Goal: Task Accomplishment & Management: Complete application form

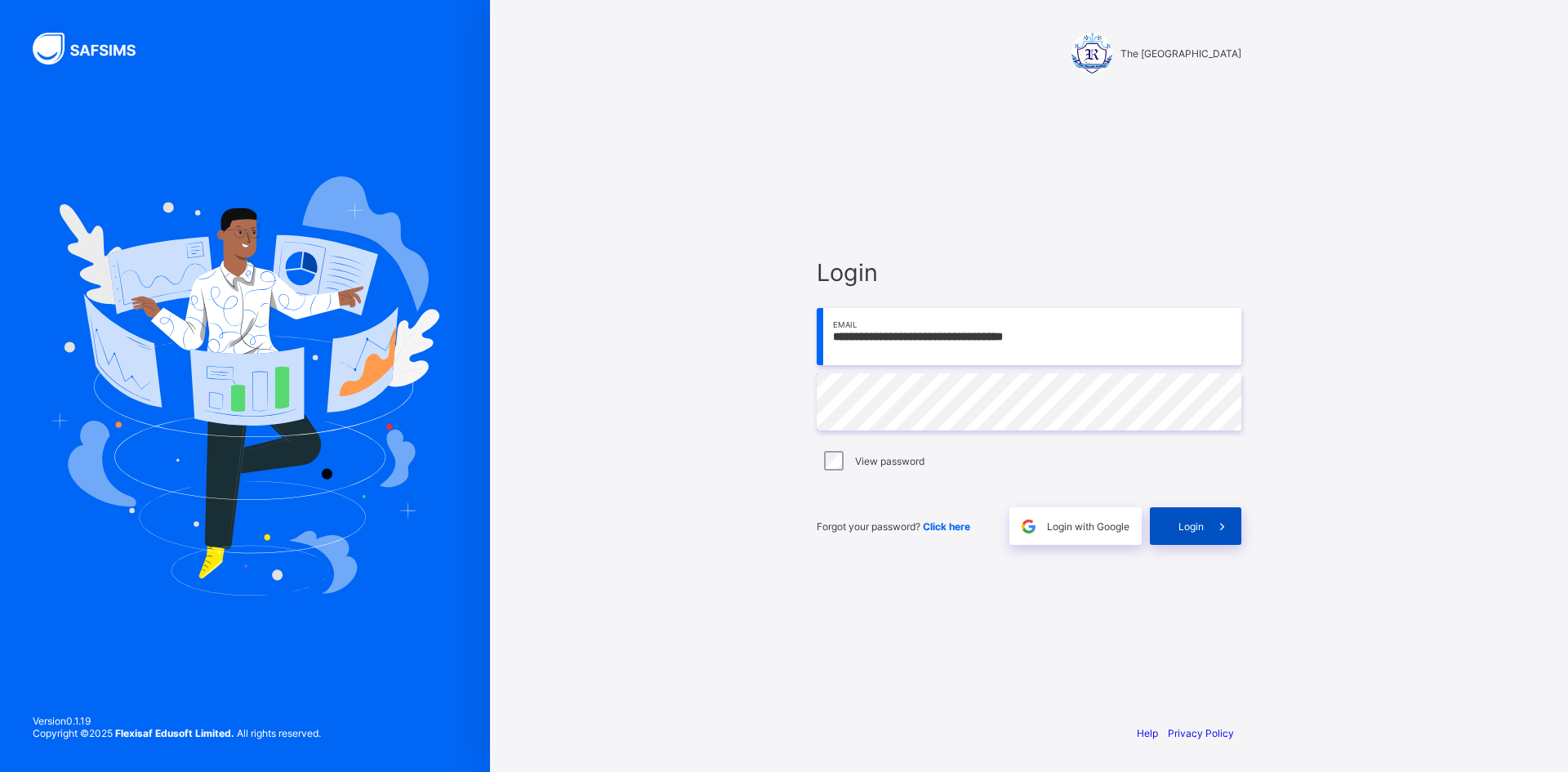
click at [1186, 531] on span "Login" at bounding box center [1191, 526] width 25 height 12
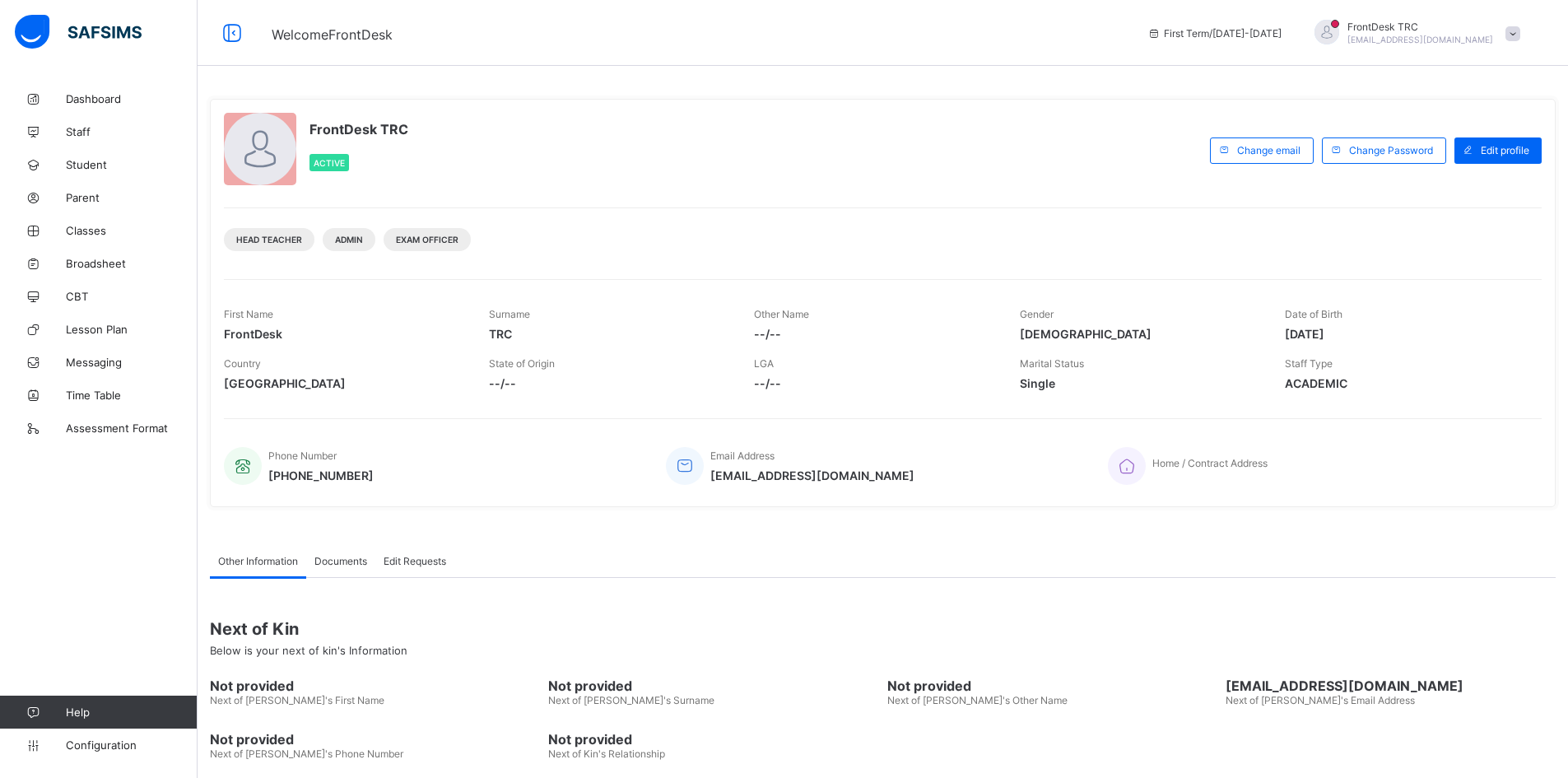
click at [776, 195] on div "FrontDesk TRC Active Change email Change Password Edit profile Head Teacher Adm…" at bounding box center [883, 303] width 1346 height 408
click at [130, 750] on span "Configuration" at bounding box center [131, 745] width 131 height 14
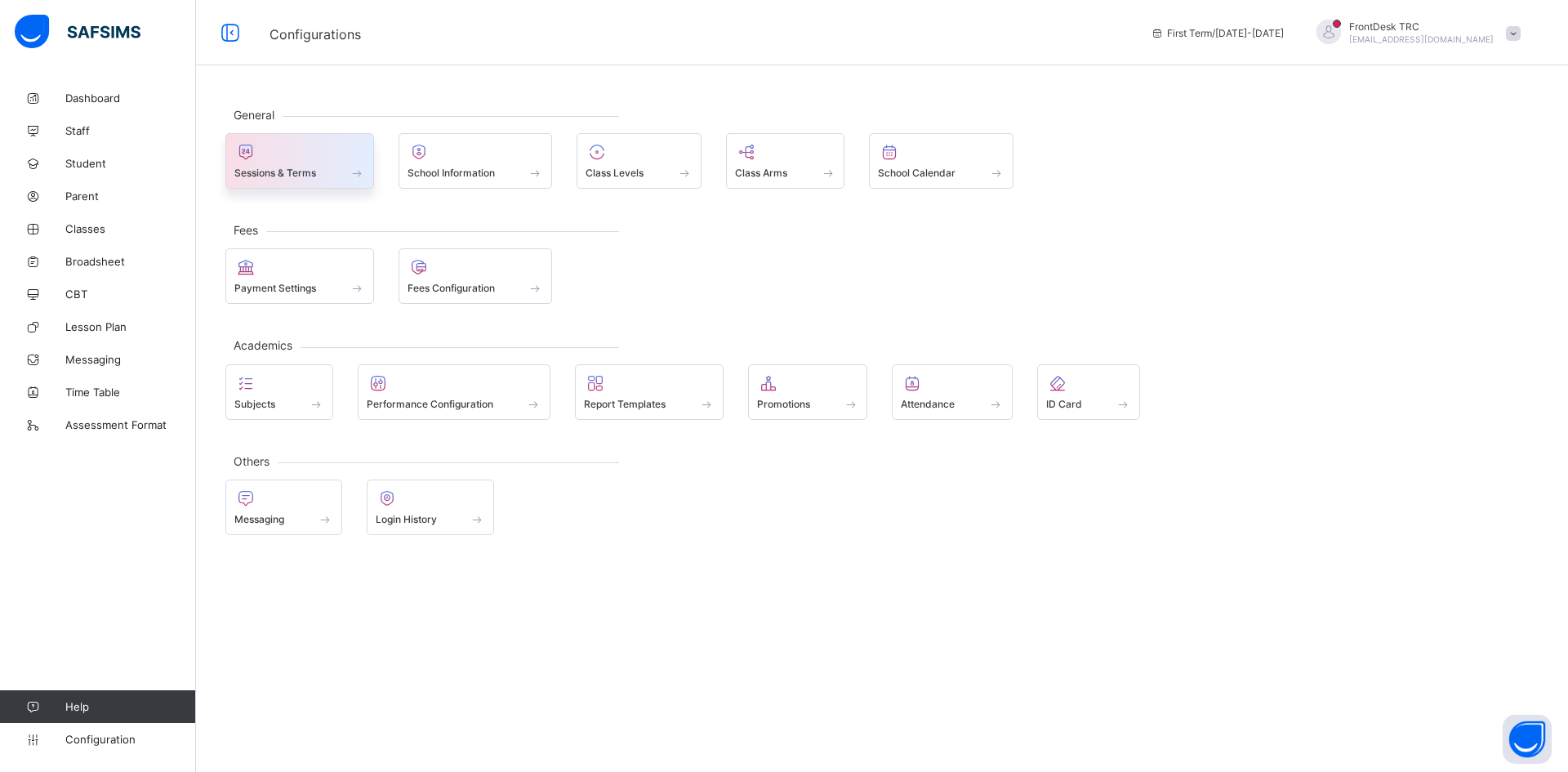
click at [304, 178] on span "Sessions & Terms" at bounding box center [275, 173] width 82 height 12
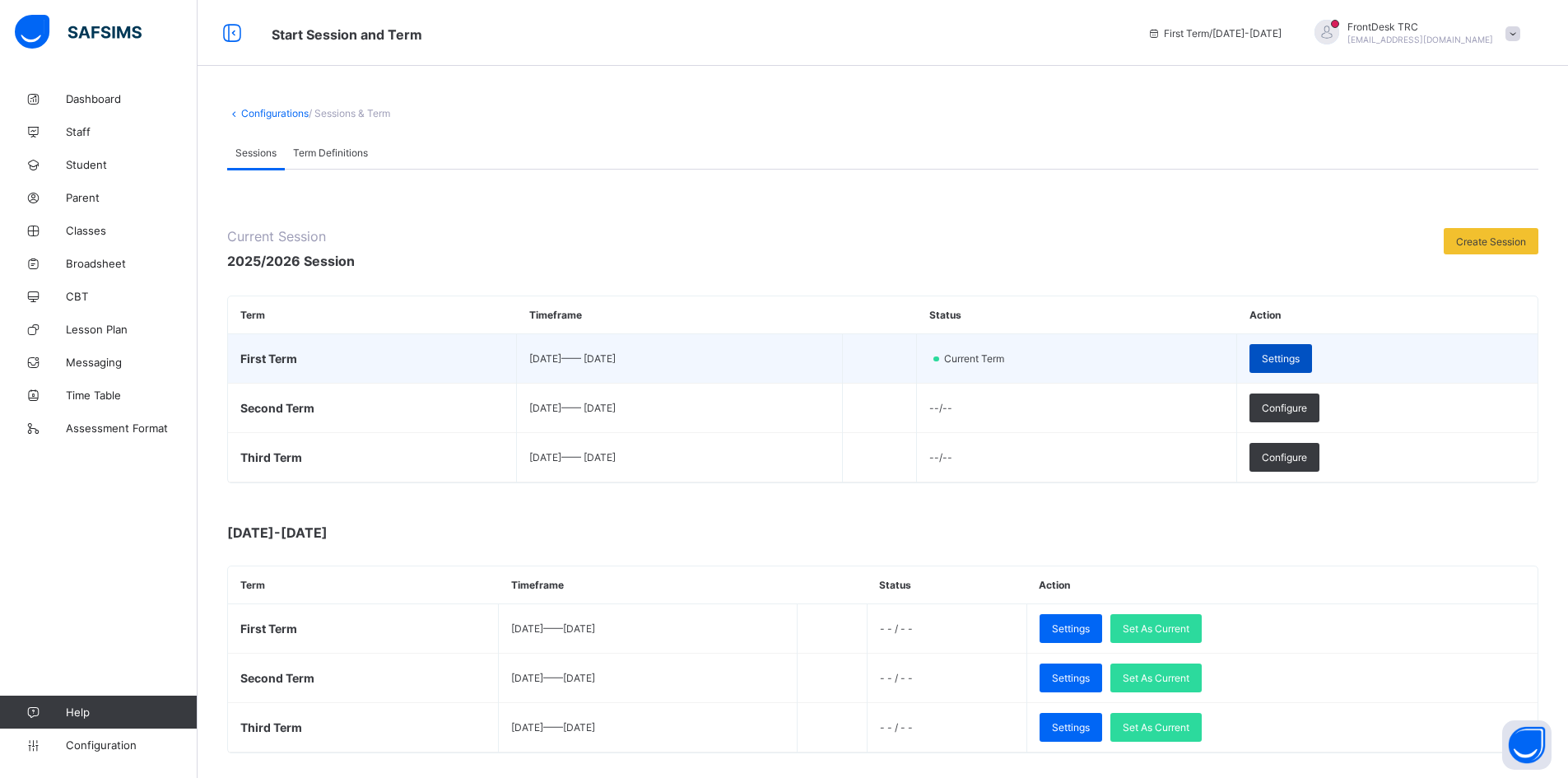
click at [1300, 361] on span "Settings" at bounding box center [1281, 358] width 38 height 13
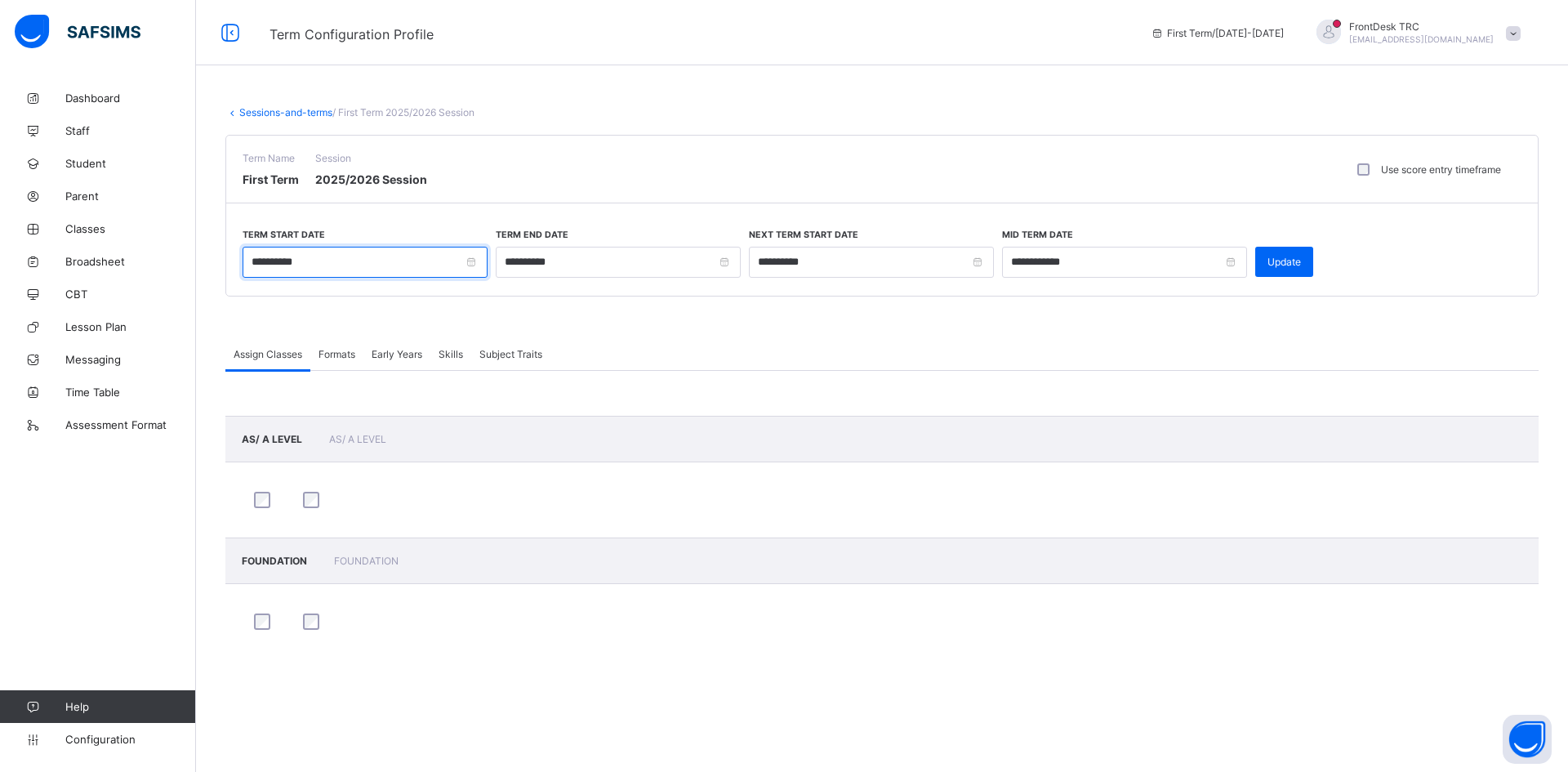
click at [468, 263] on input "**********" at bounding box center [365, 262] width 245 height 31
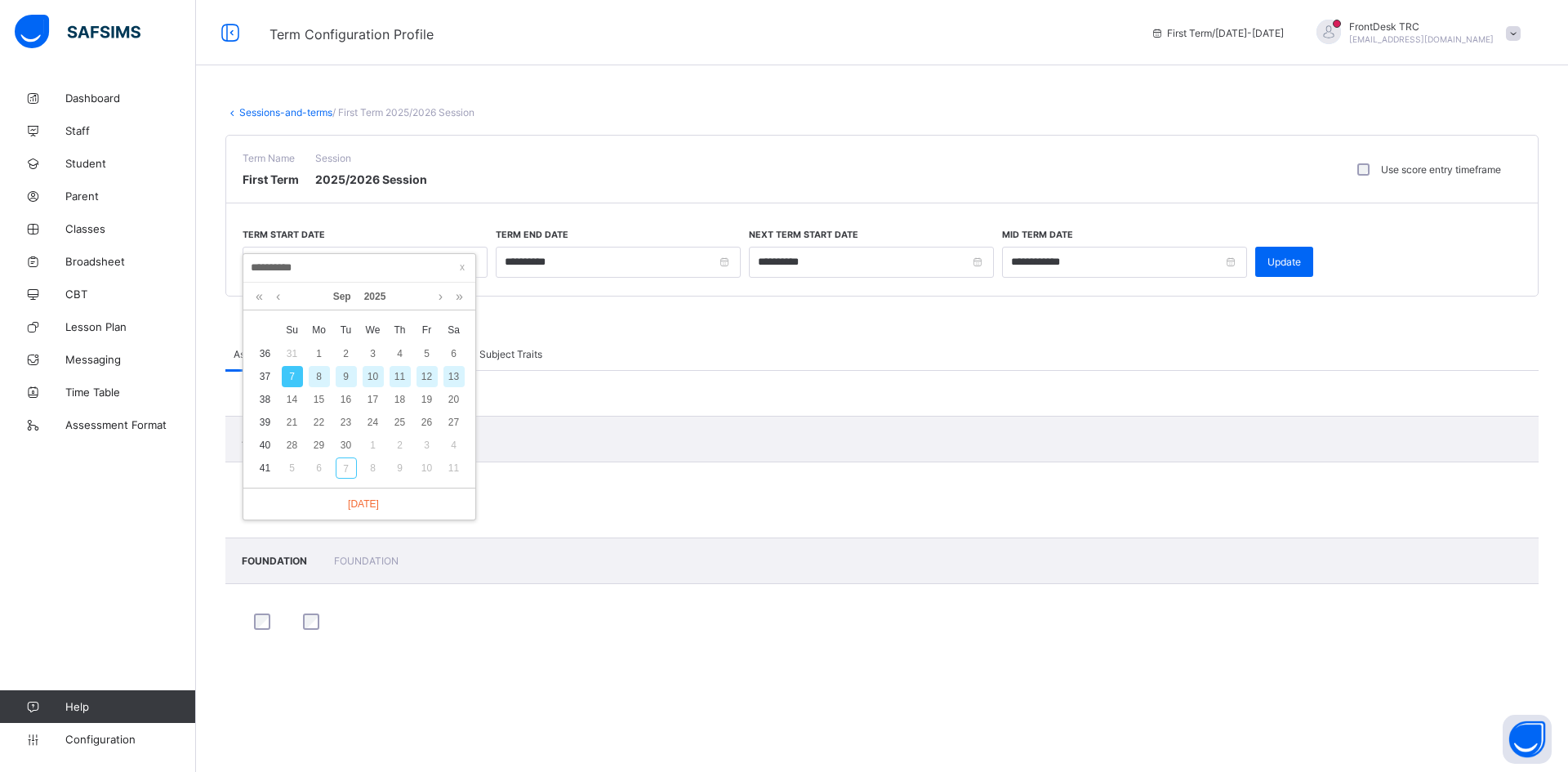
click at [316, 374] on div "8" at bounding box center [319, 376] width 21 height 21
type input "**********"
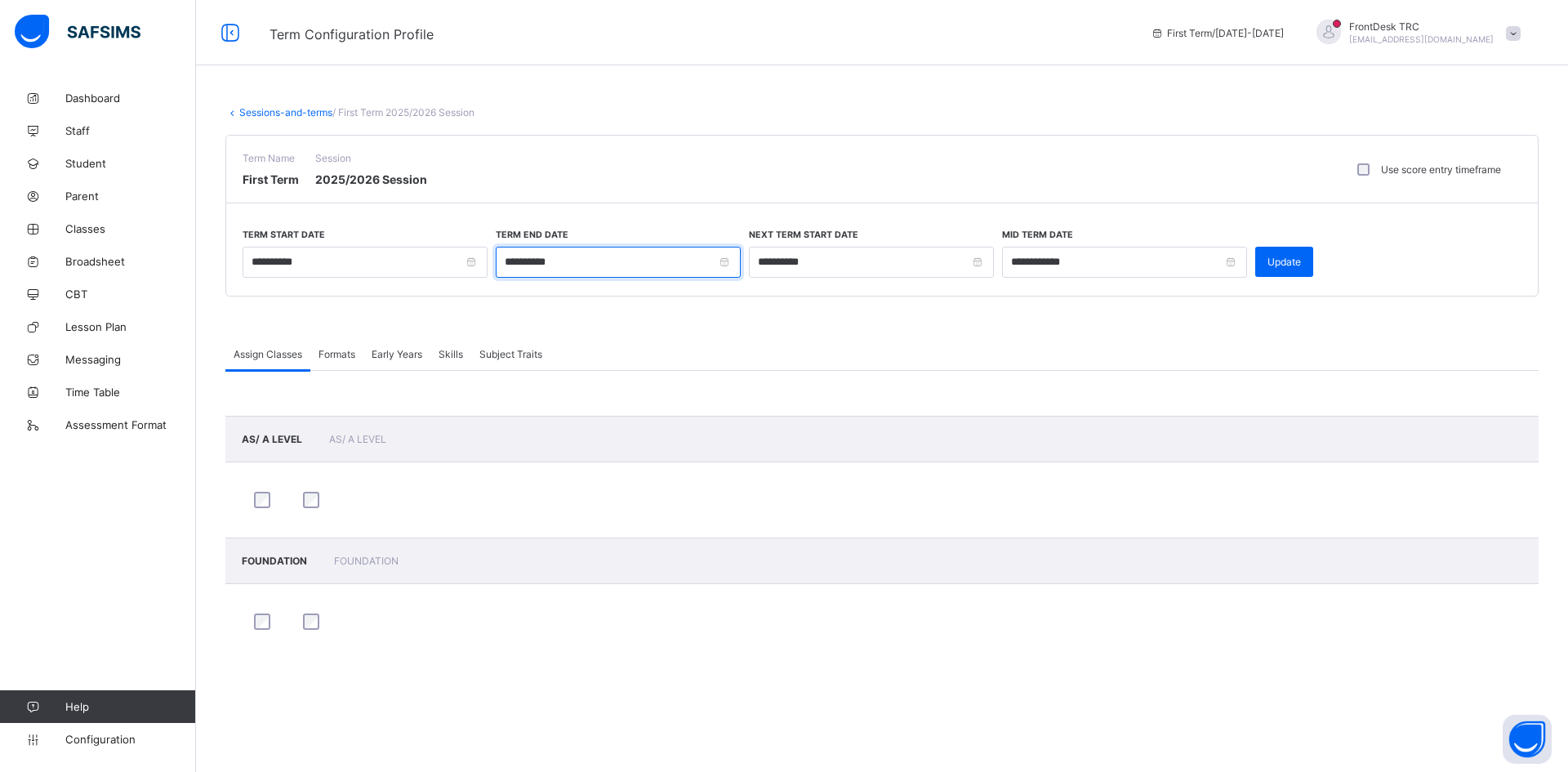
click at [724, 263] on input "**********" at bounding box center [617, 262] width 245 height 31
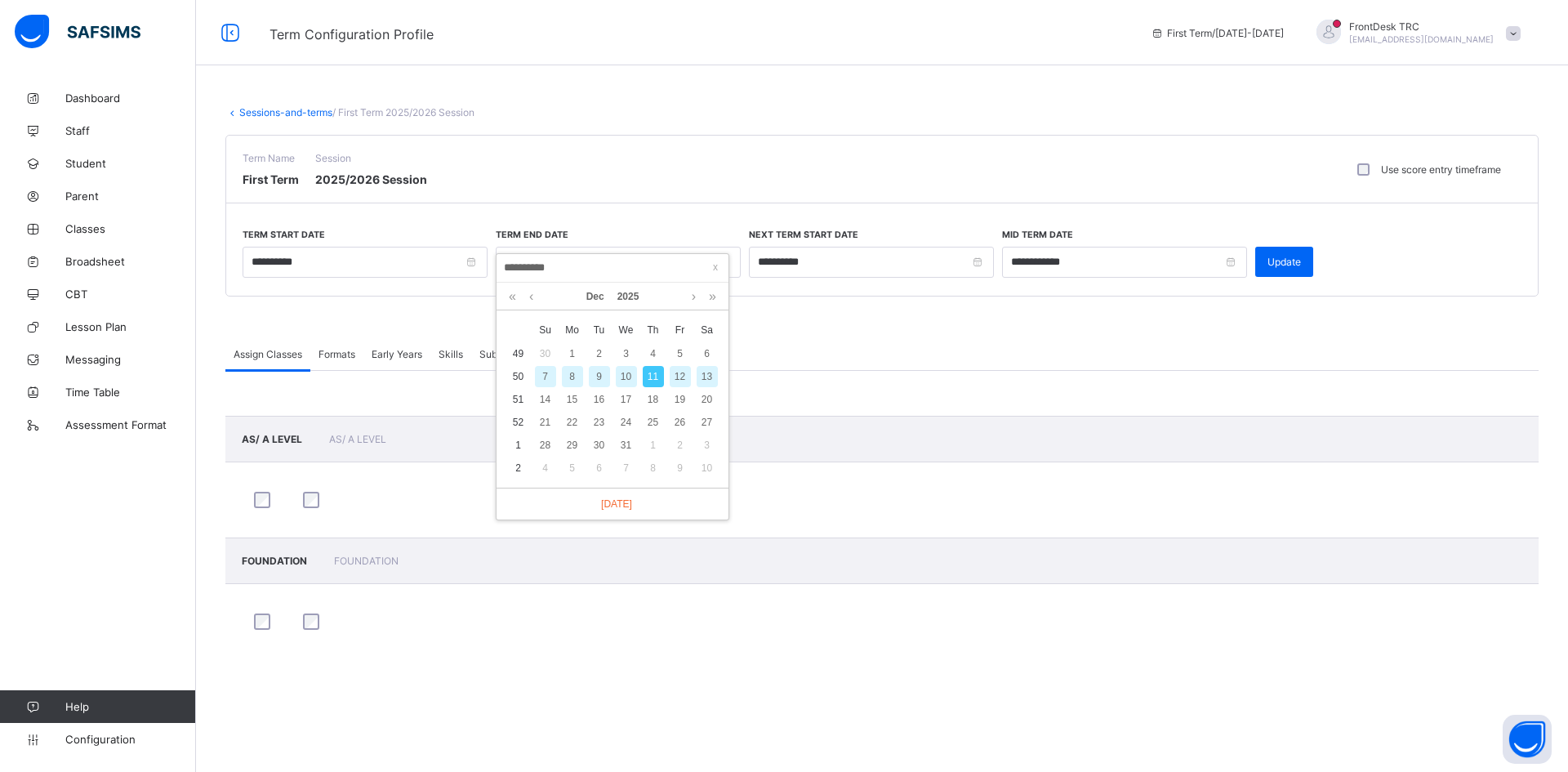
click at [678, 375] on div "12" at bounding box center [680, 376] width 21 height 21
type input "**********"
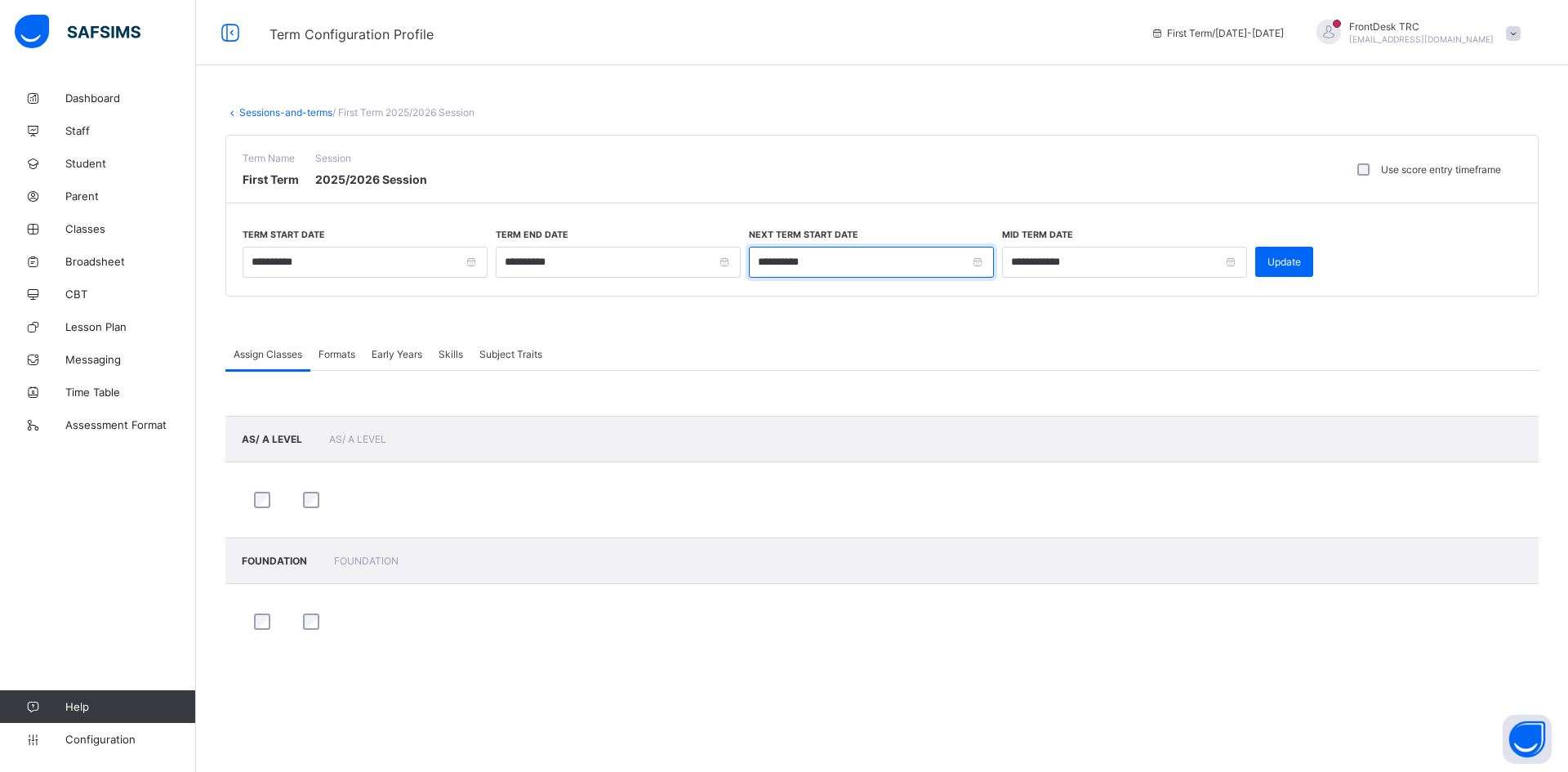
click at [977, 263] on input "**********" at bounding box center [871, 262] width 245 height 31
click at [828, 377] on div "5" at bounding box center [826, 376] width 21 height 21
type input "**********"
click at [1233, 261] on input "**********" at bounding box center [1124, 262] width 245 height 31
click at [1083, 423] on div "20" at bounding box center [1078, 422] width 21 height 21
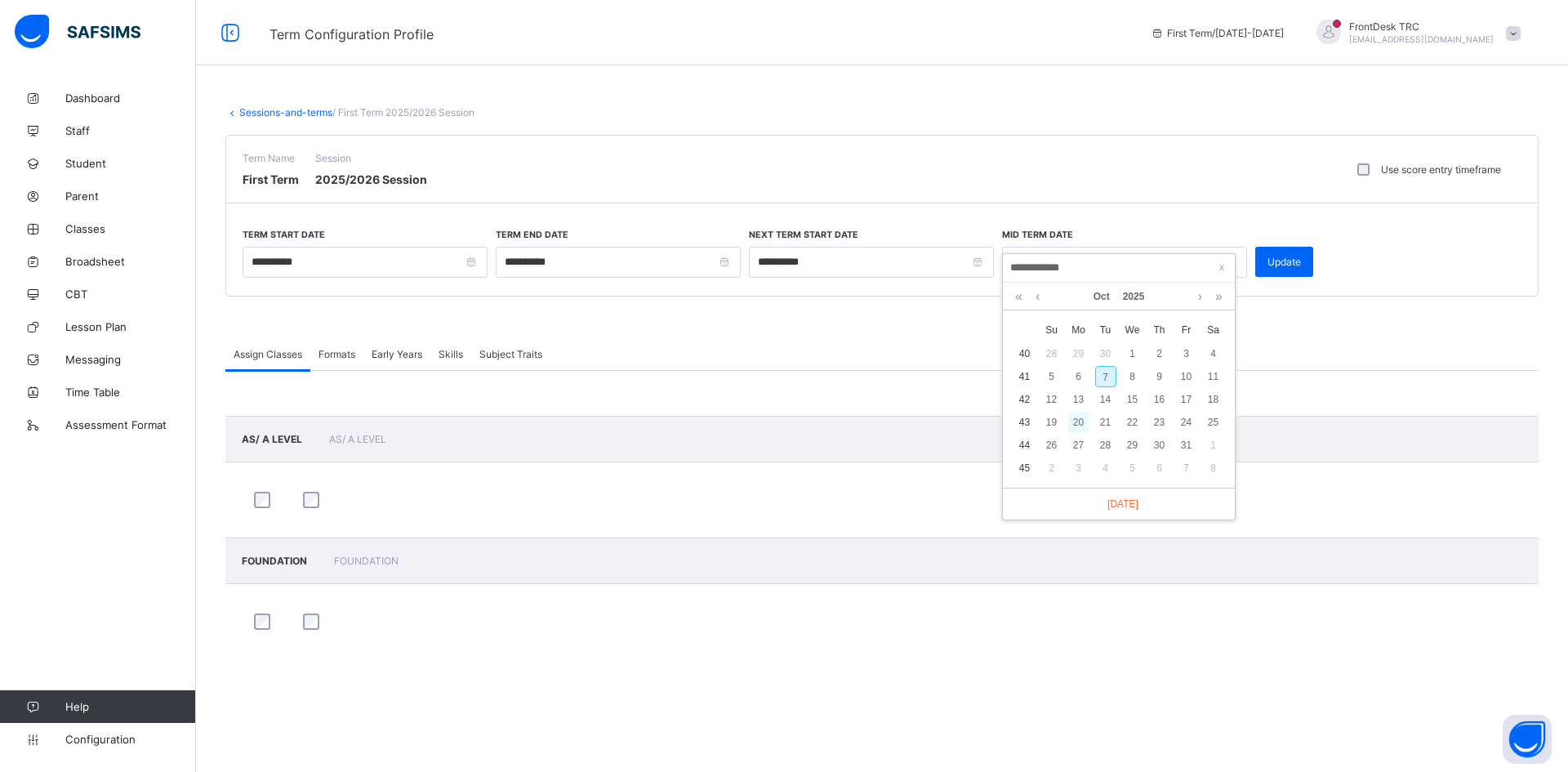
type input "**********"
click at [1290, 267] on span "Update" at bounding box center [1284, 261] width 34 height 12
click at [108, 165] on span "Student" at bounding box center [131, 163] width 131 height 13
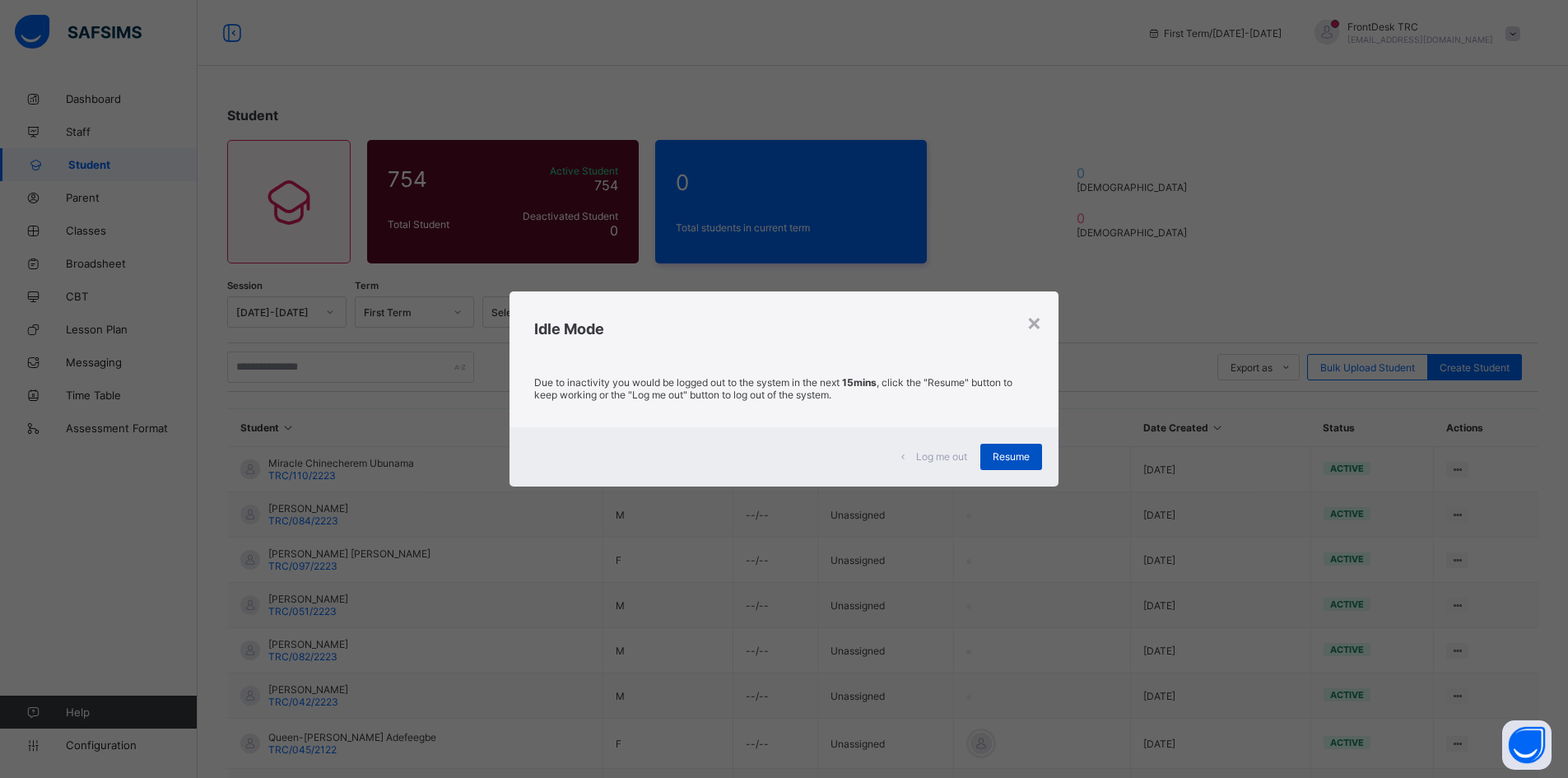
click at [1004, 455] on span "Resume" at bounding box center [1011, 456] width 37 height 13
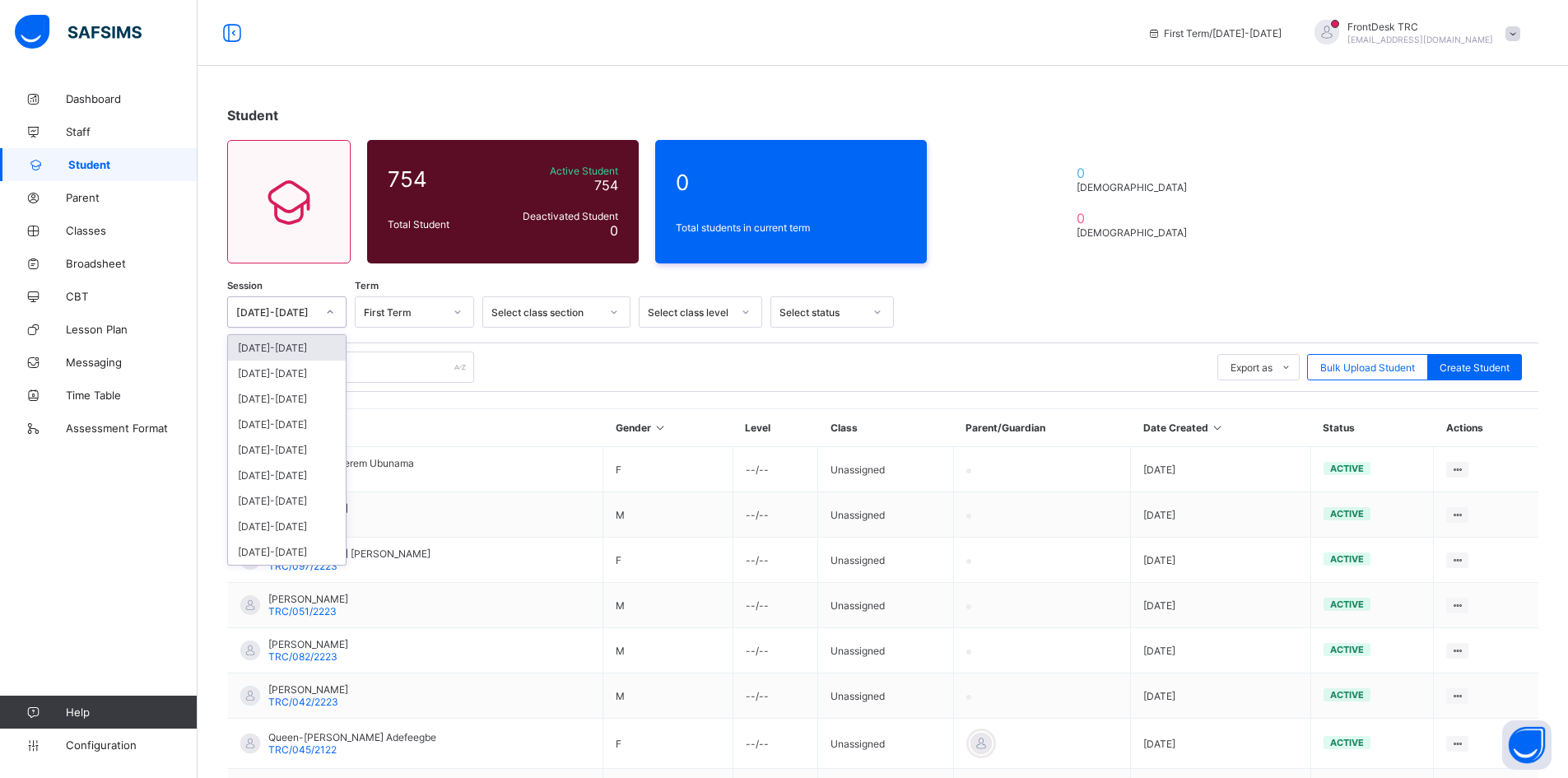
click at [329, 311] on icon at bounding box center [330, 312] width 10 height 16
click at [312, 349] on div "[DATE]-[DATE]" at bounding box center [287, 347] width 118 height 25
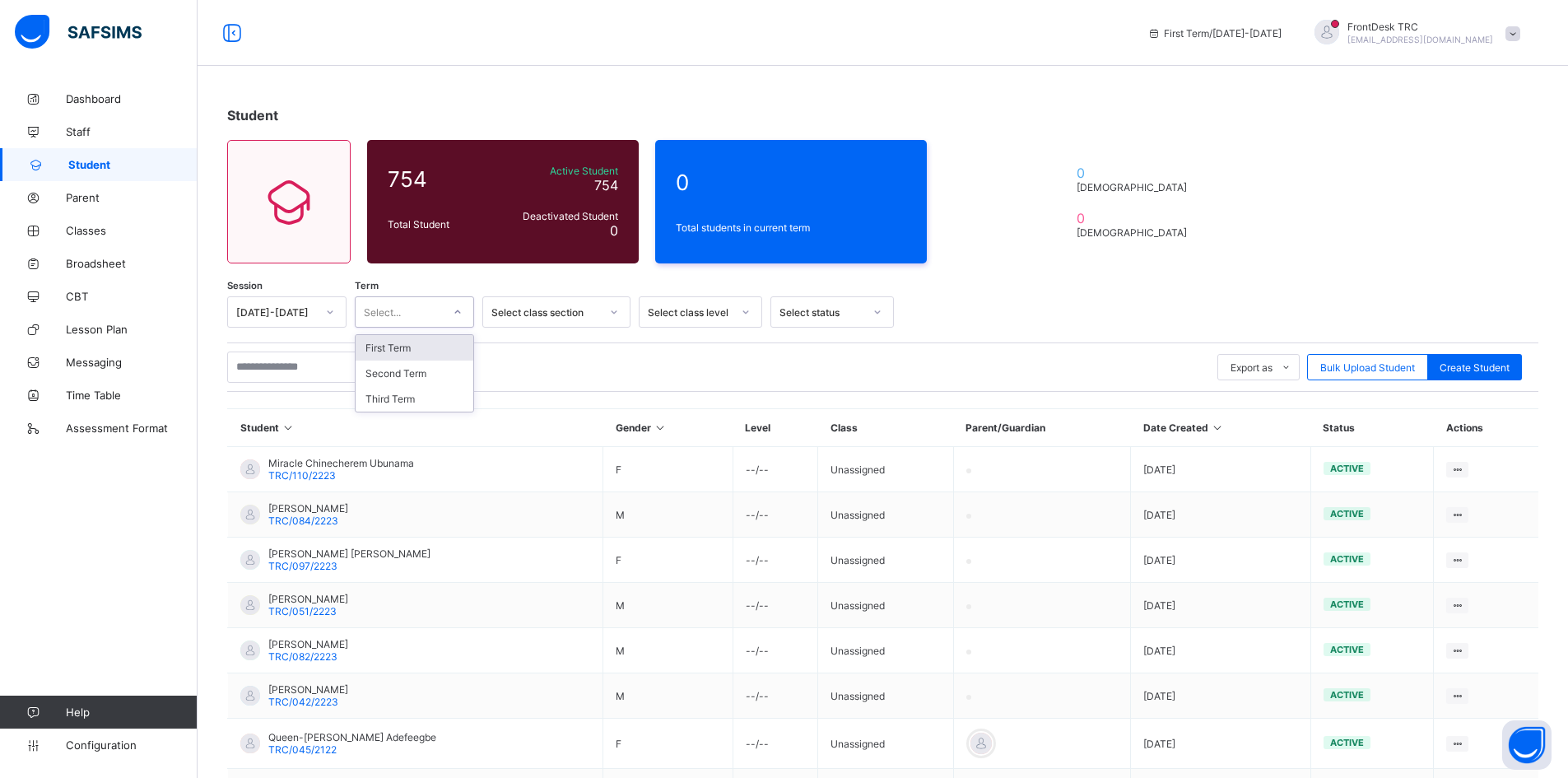
click at [455, 312] on icon at bounding box center [458, 312] width 10 height 16
click at [434, 351] on div "First Term" at bounding box center [414, 347] width 118 height 25
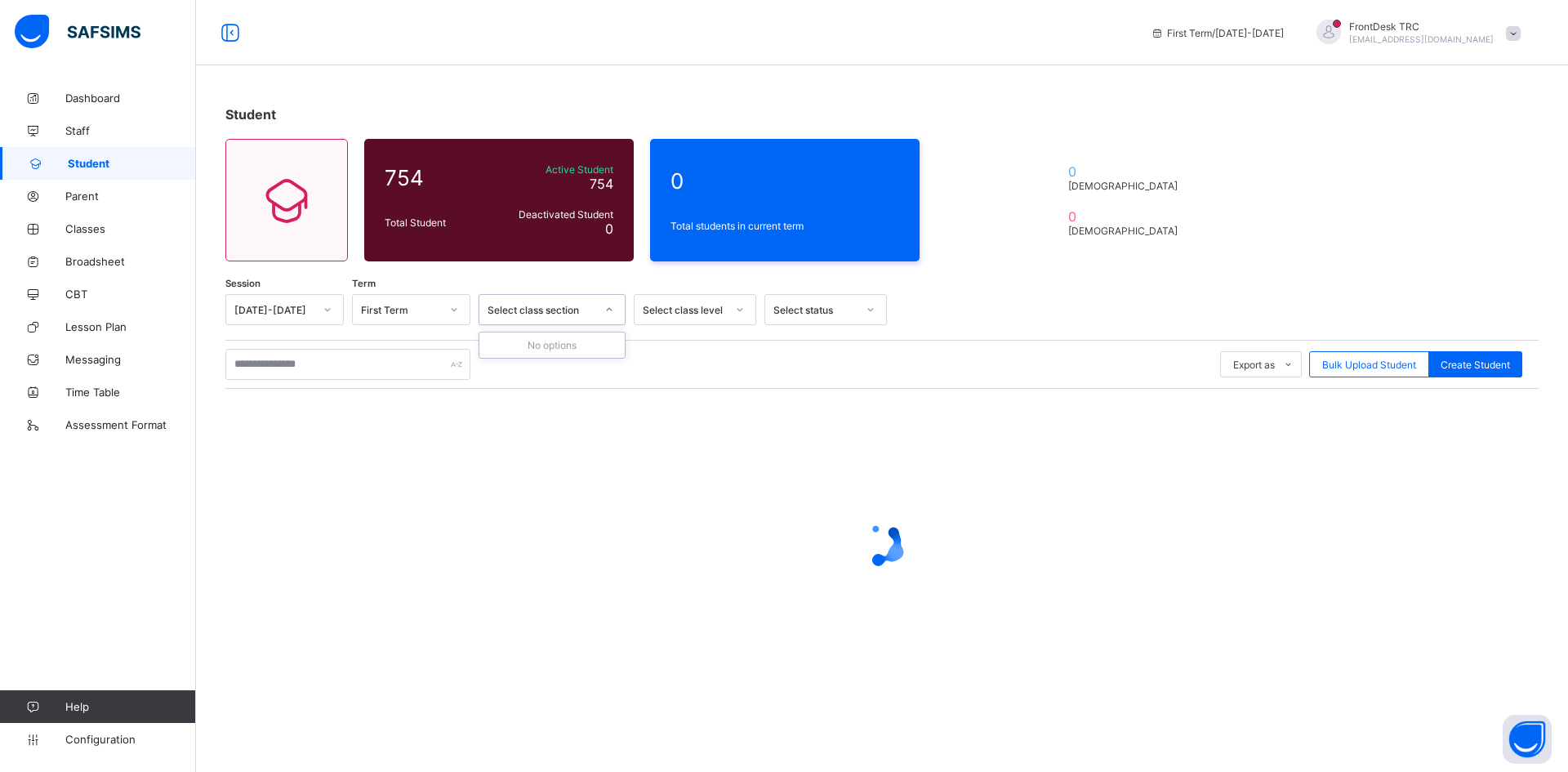
click at [610, 308] on icon at bounding box center [609, 309] width 10 height 16
click at [743, 309] on icon at bounding box center [739, 309] width 10 height 16
click at [713, 393] on div "FOUNDATION" at bounding box center [695, 396] width 121 height 25
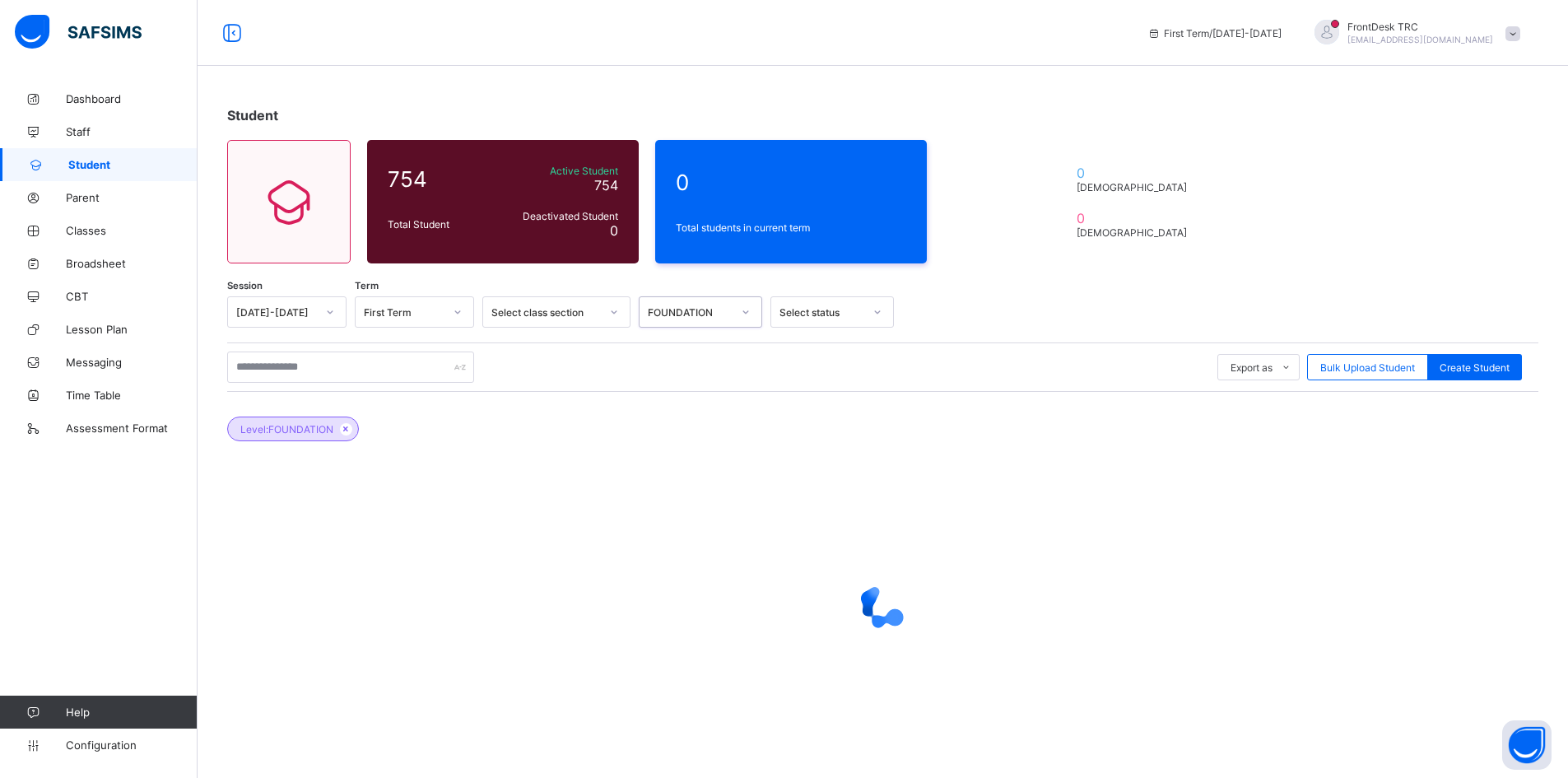
click at [874, 310] on icon at bounding box center [878, 312] width 10 height 16
click at [850, 344] on div "Active" at bounding box center [832, 347] width 122 height 25
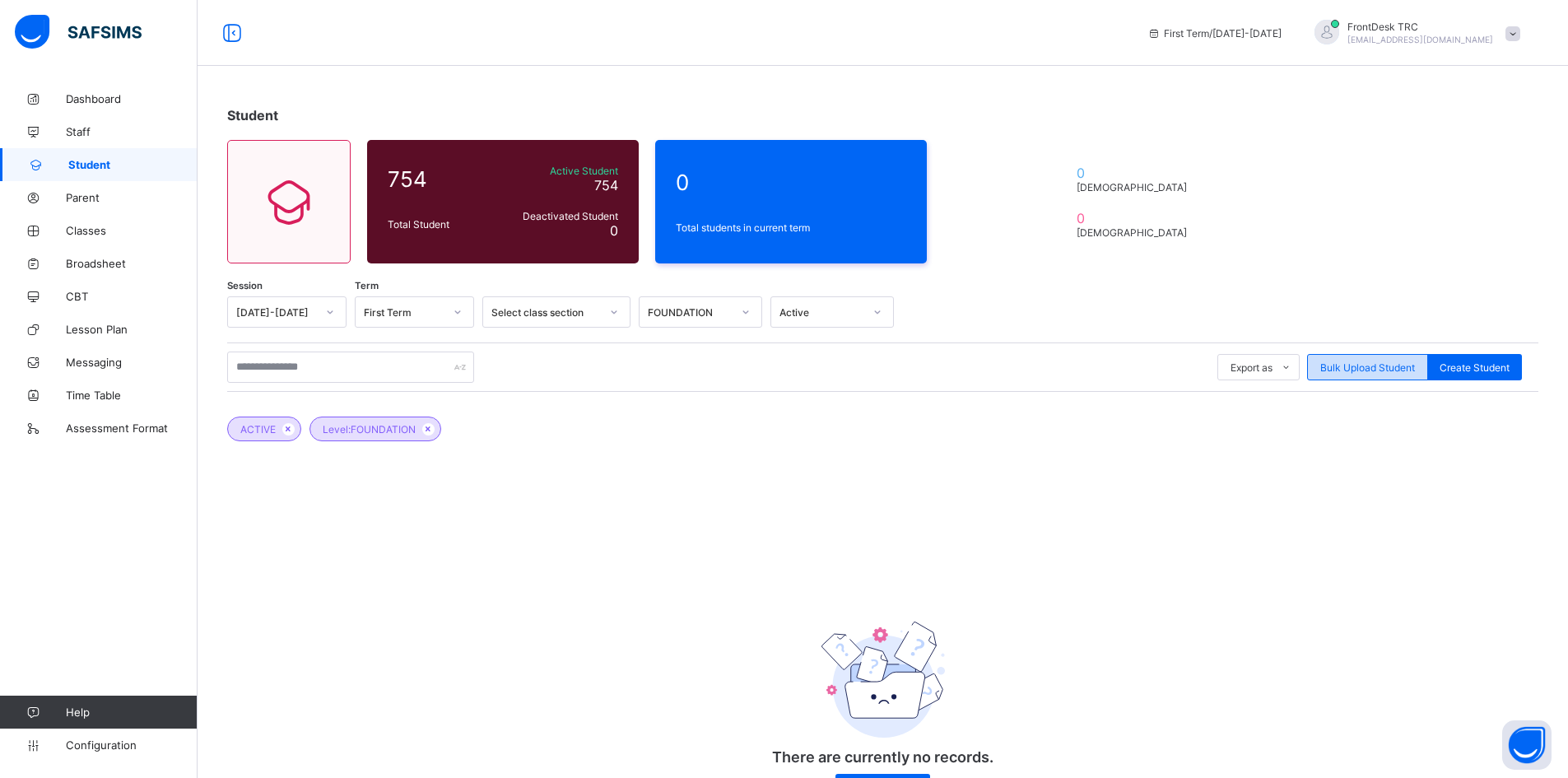
click at [1377, 368] on span "Bulk Upload Student" at bounding box center [1368, 367] width 95 height 13
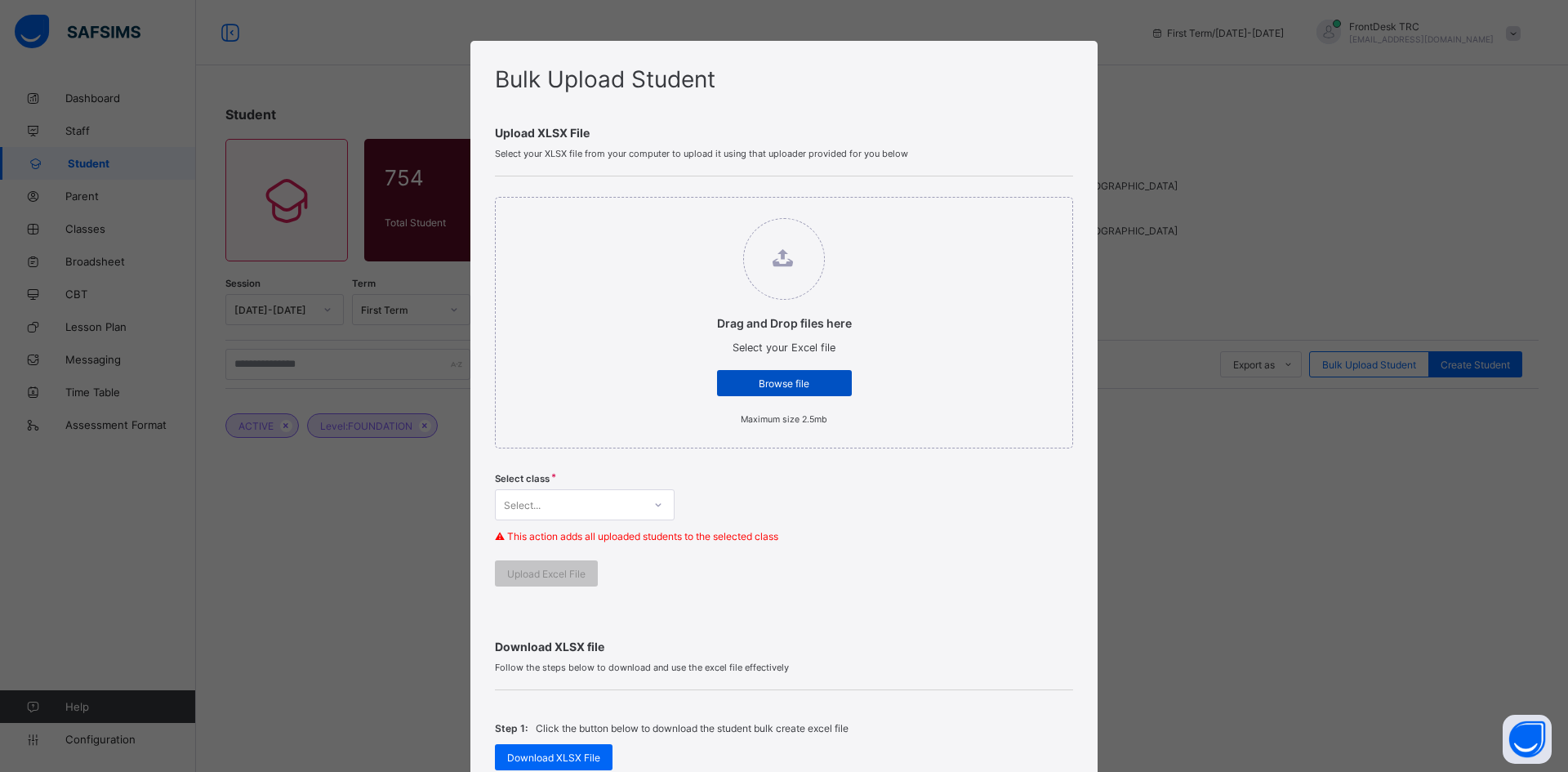
click at [817, 388] on span "Browse file" at bounding box center [784, 383] width 110 height 12
click at [701, 210] on input "Drag and Drop files here Select your Excel file Browse file Maximum size 2.5mb" at bounding box center [701, 210] width 0 height 0
type input "**********"
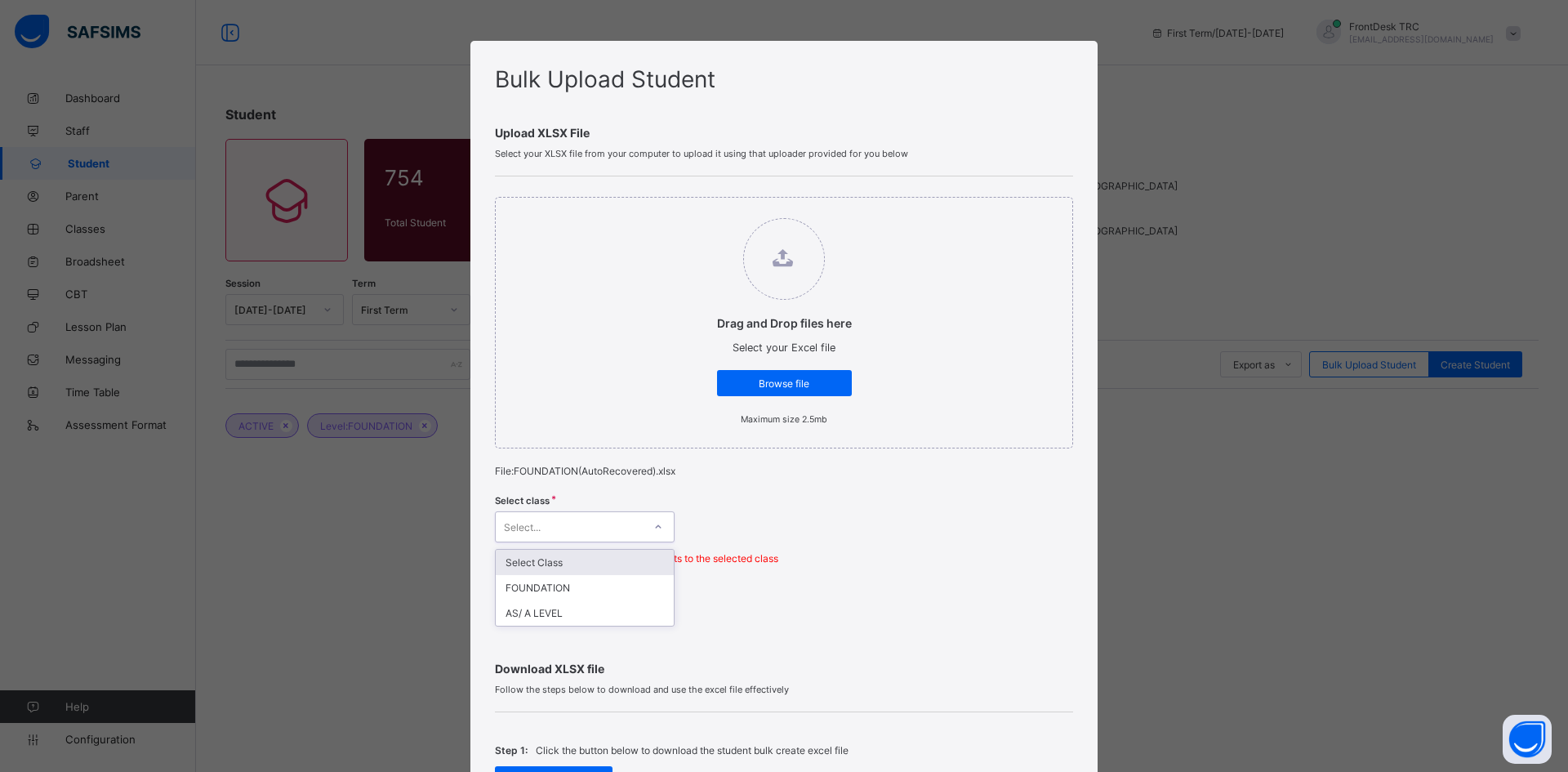
click at [656, 527] on icon at bounding box center [659, 526] width 6 height 3
click at [567, 590] on div "FOUNDATION" at bounding box center [584, 588] width 178 height 25
click at [577, 596] on span "Upload Excel File" at bounding box center [546, 595] width 79 height 12
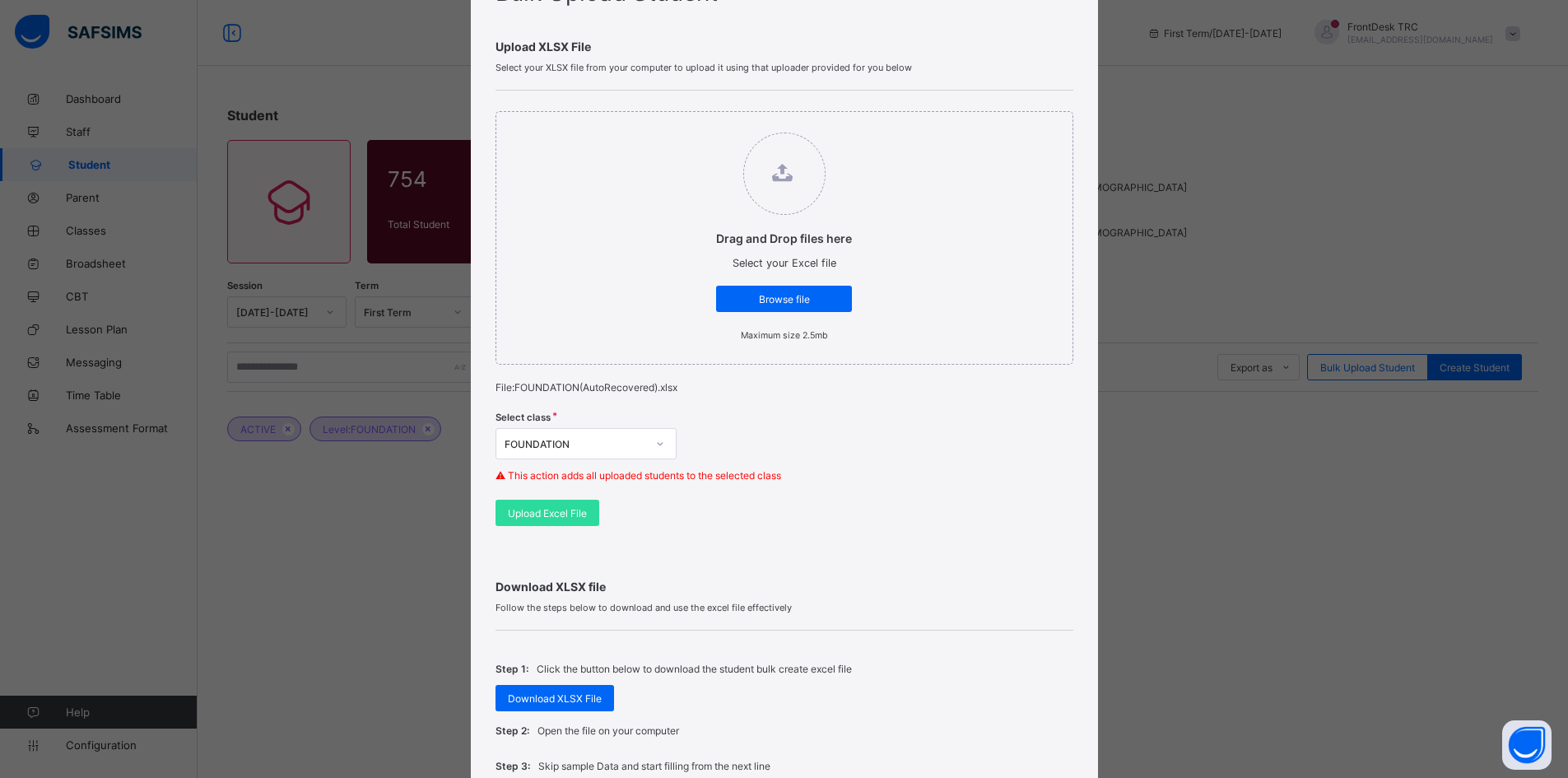
scroll to position [51, 0]
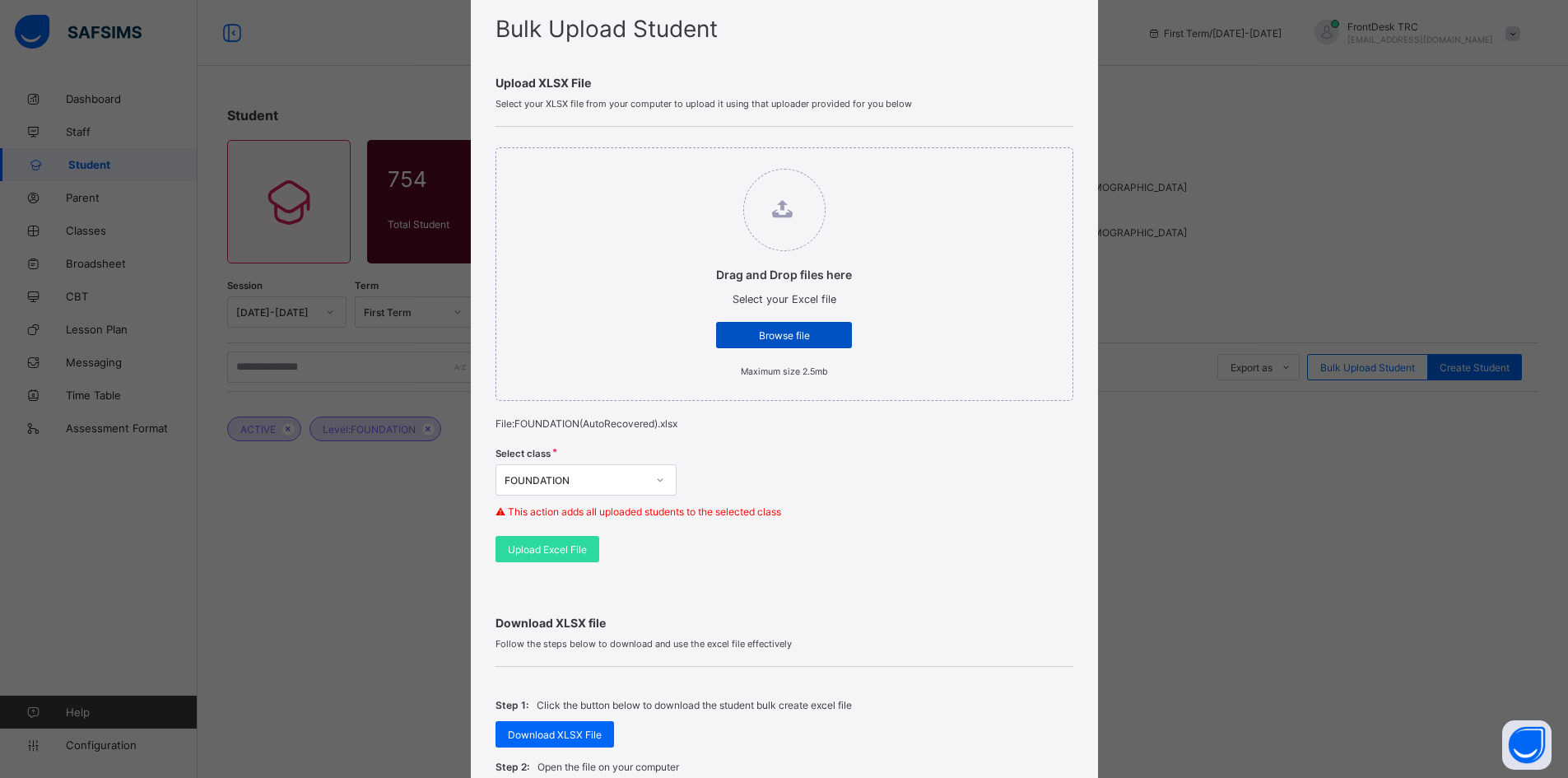
click at [784, 339] on span "Browse file" at bounding box center [784, 335] width 111 height 13
click at [700, 161] on input "Drag and Drop files here Select your Excel file Browse file Maximum size 2.5mb" at bounding box center [700, 161] width 0 height 0
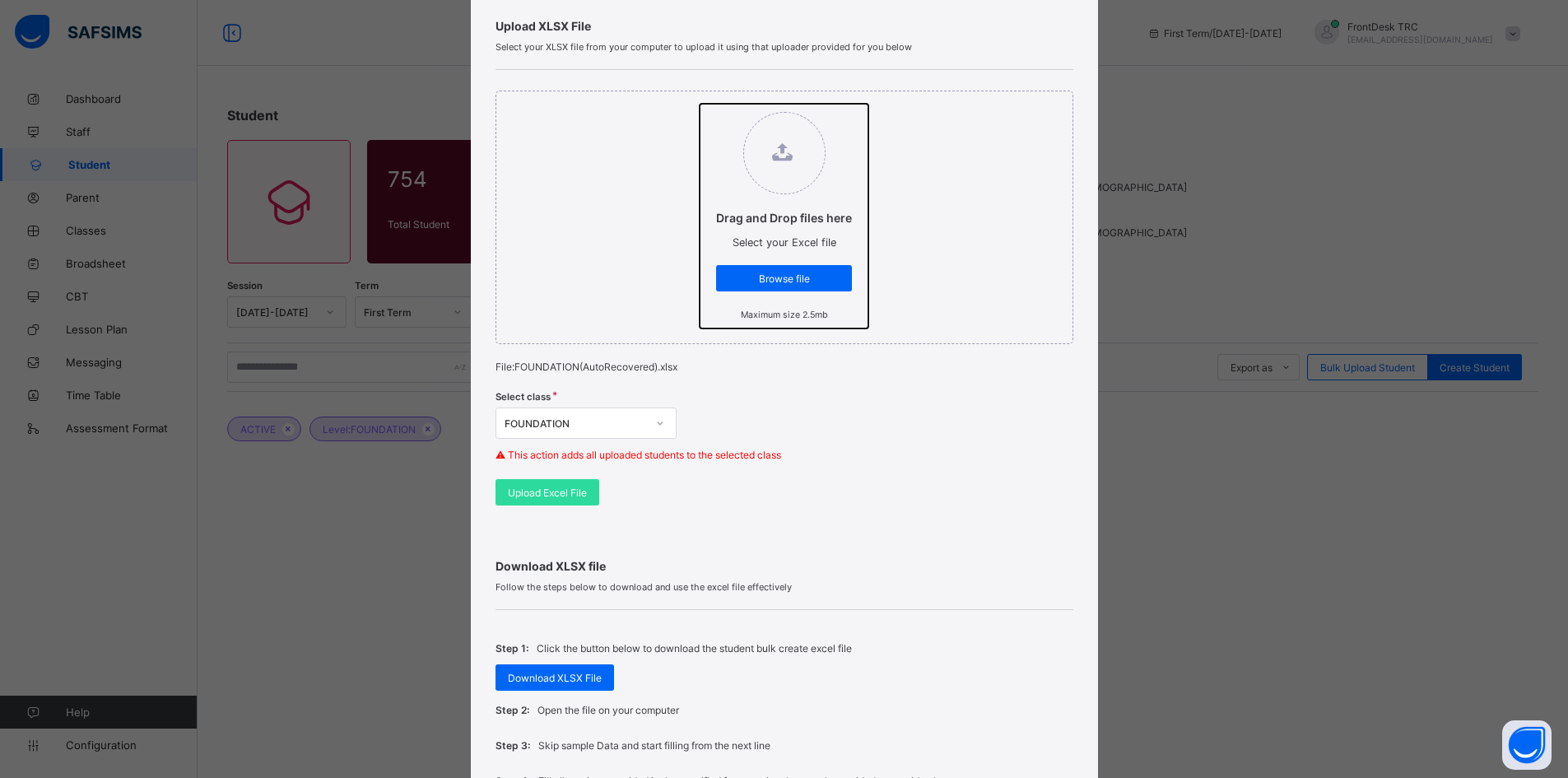
scroll to position [134, 0]
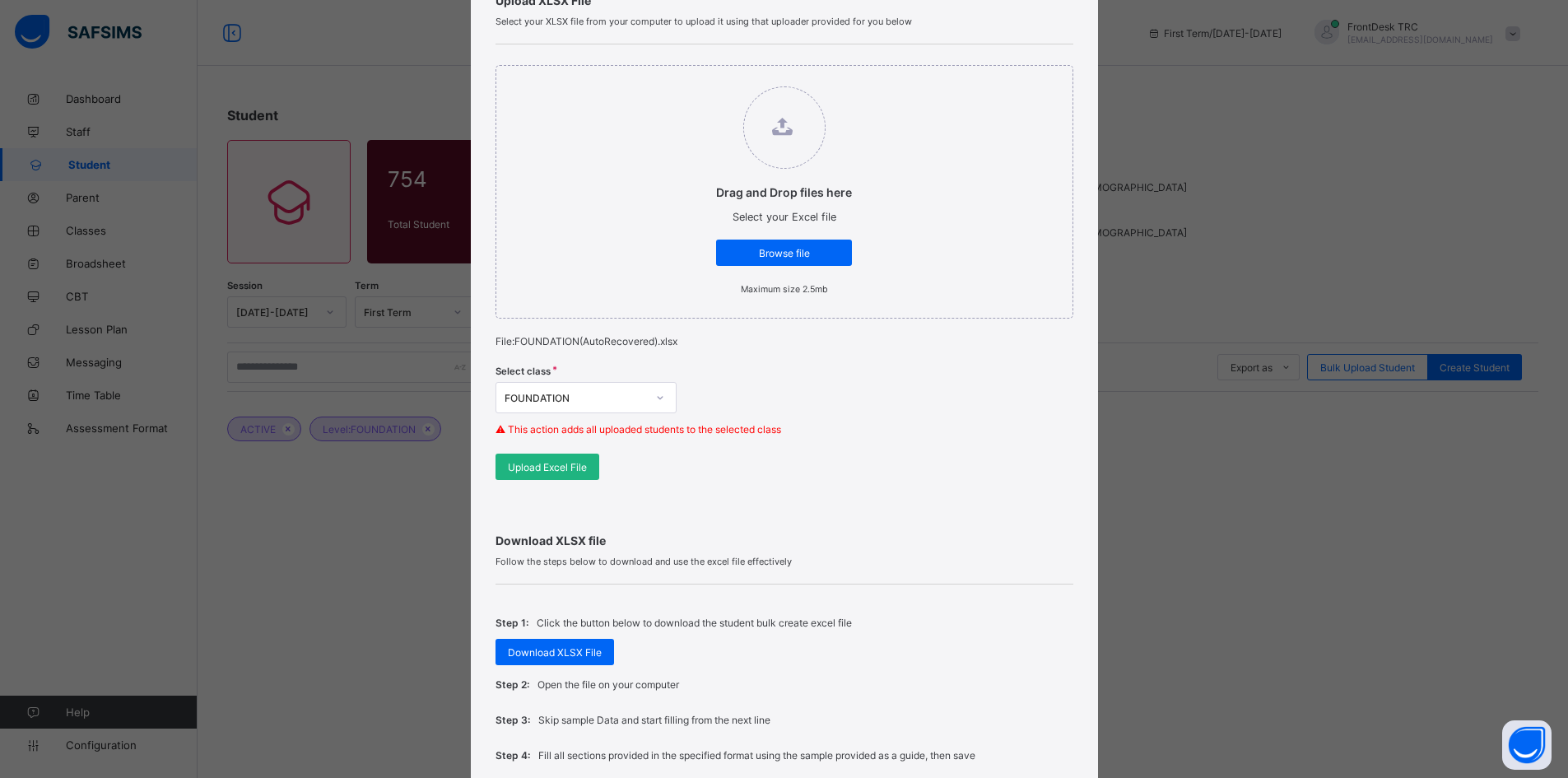
click at [564, 471] on span "Upload Excel File" at bounding box center [548, 466] width 79 height 13
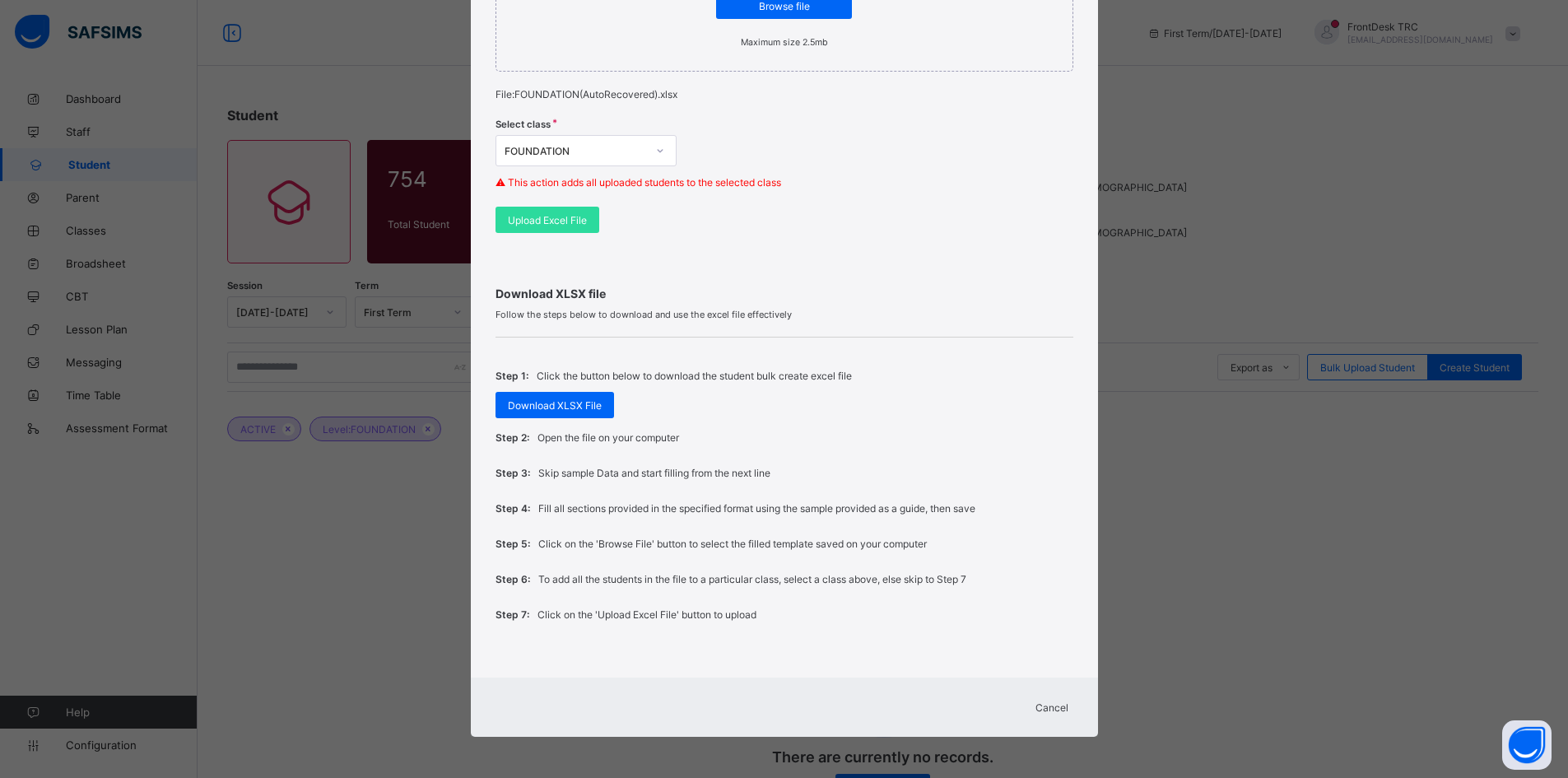
scroll to position [65, 0]
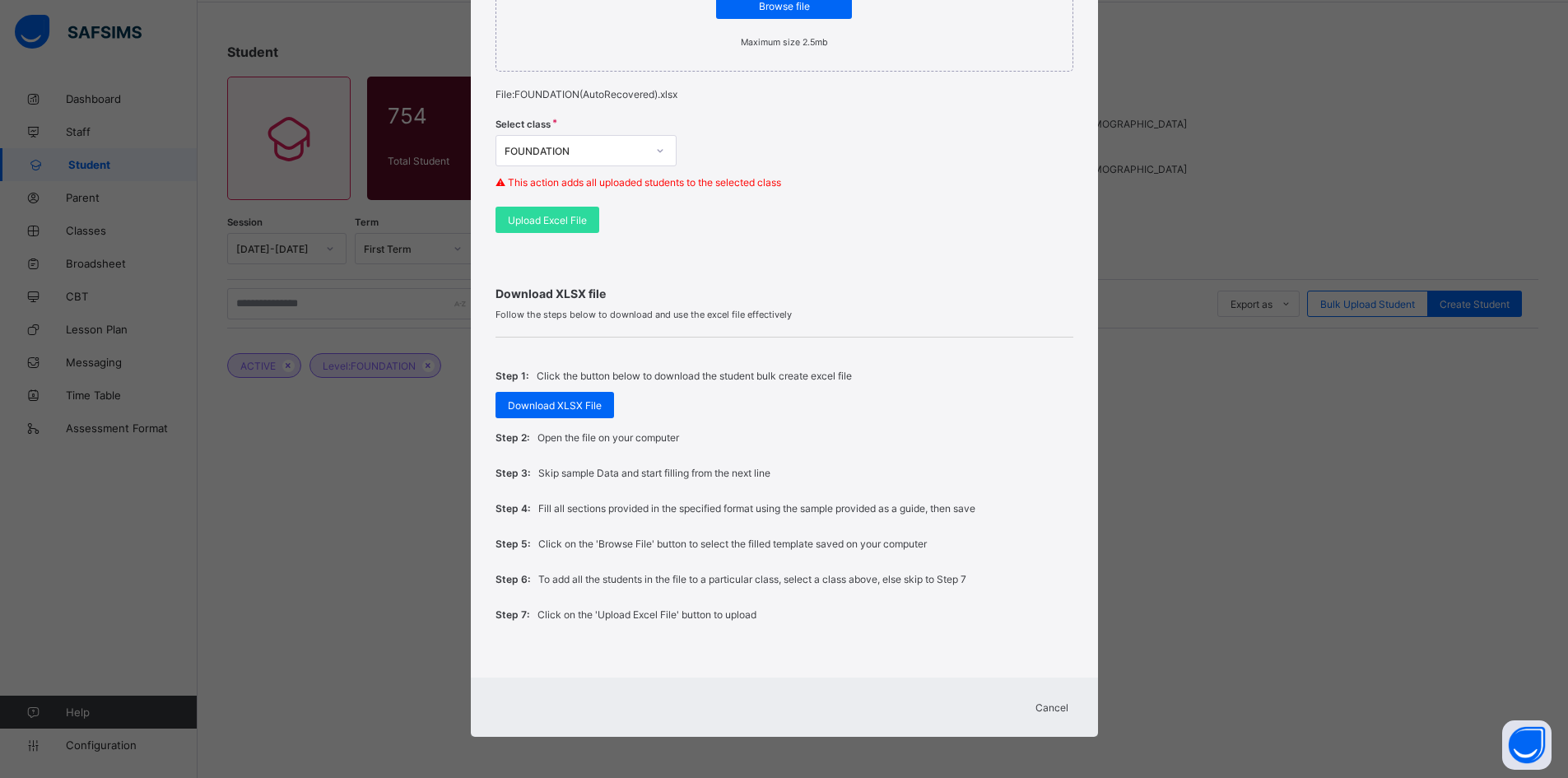
click at [1052, 706] on span "Cancel" at bounding box center [1052, 707] width 33 height 13
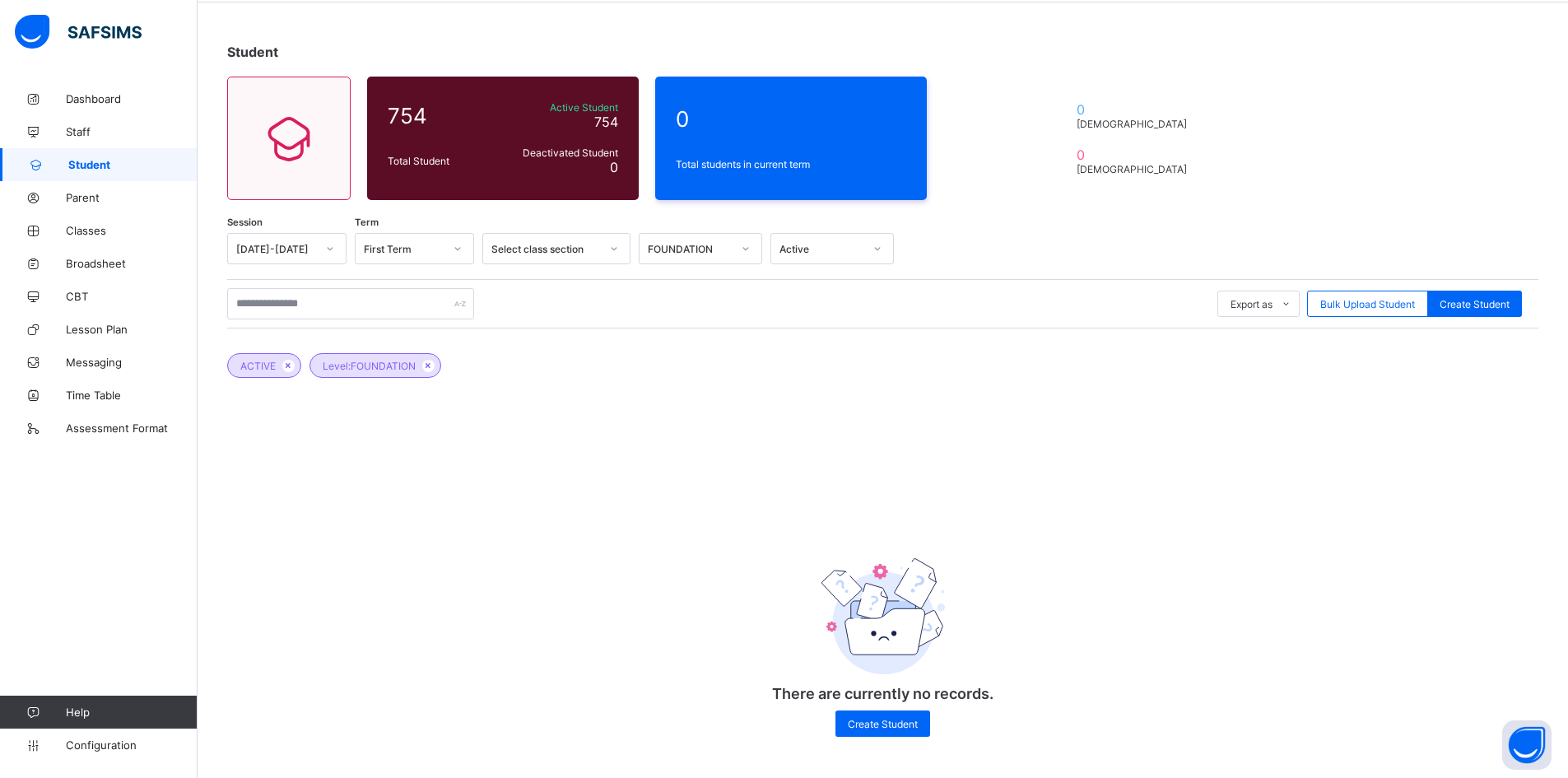
click at [331, 242] on icon at bounding box center [330, 248] width 10 height 16
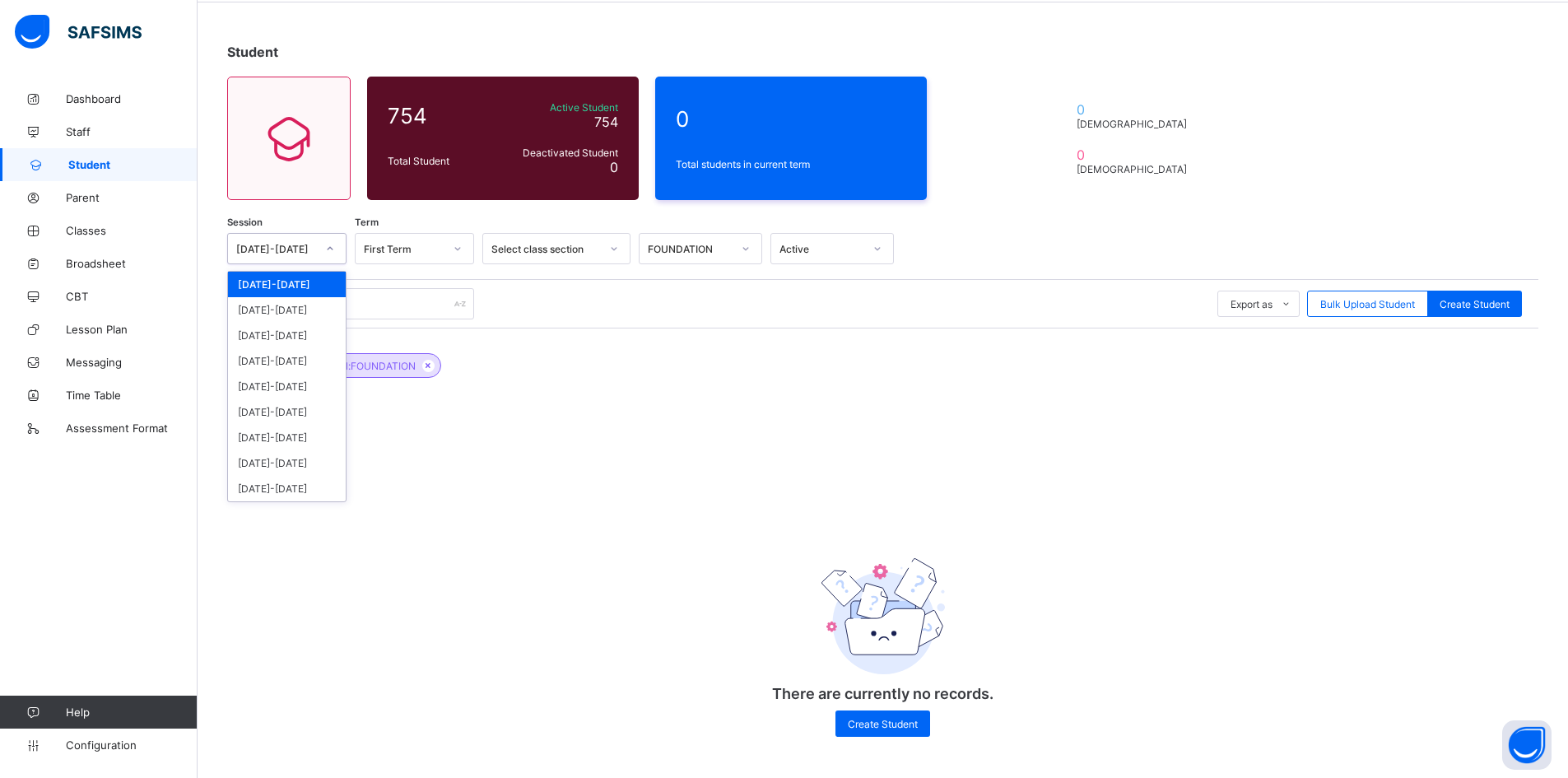
click at [308, 284] on div "[DATE]-[DATE]" at bounding box center [287, 284] width 118 height 25
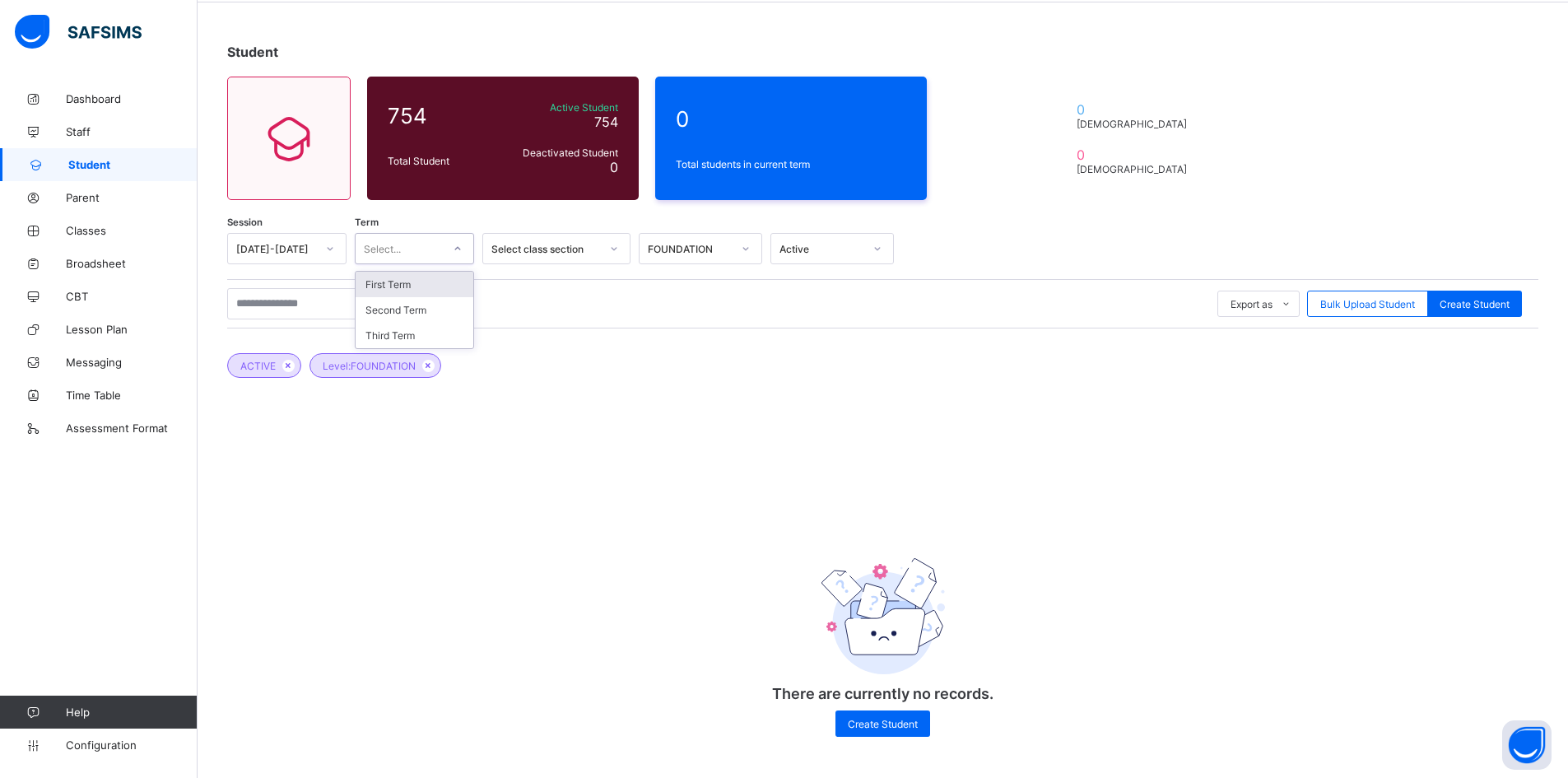
click at [457, 246] on icon at bounding box center [458, 248] width 10 height 16
click at [442, 283] on div "First Term" at bounding box center [414, 284] width 118 height 25
click at [618, 246] on icon at bounding box center [614, 248] width 10 height 16
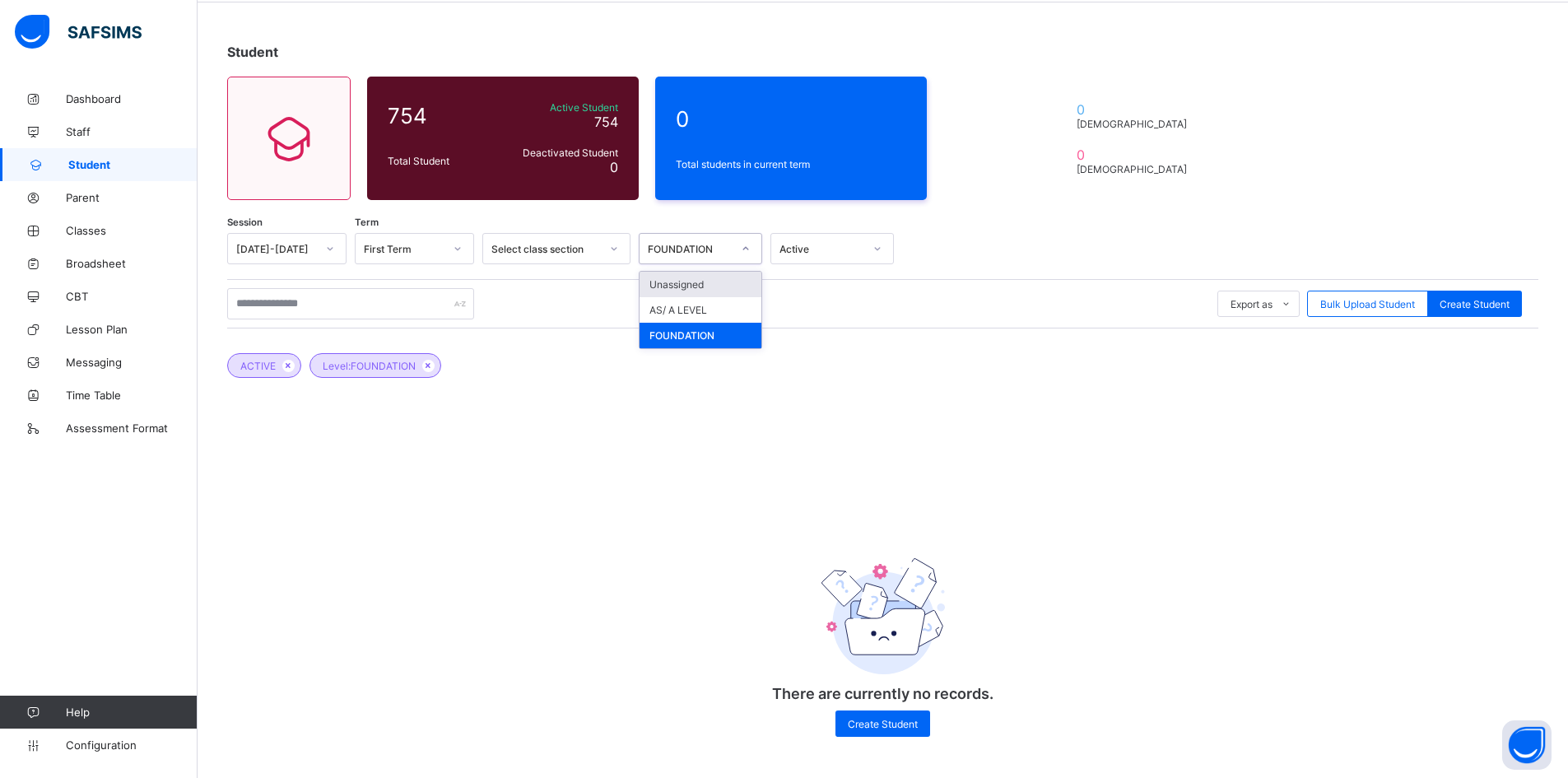
click at [743, 242] on icon at bounding box center [745, 248] width 10 height 16
click at [706, 337] on div "FOUNDATION" at bounding box center [701, 335] width 122 height 25
click at [873, 245] on icon at bounding box center [878, 248] width 10 height 16
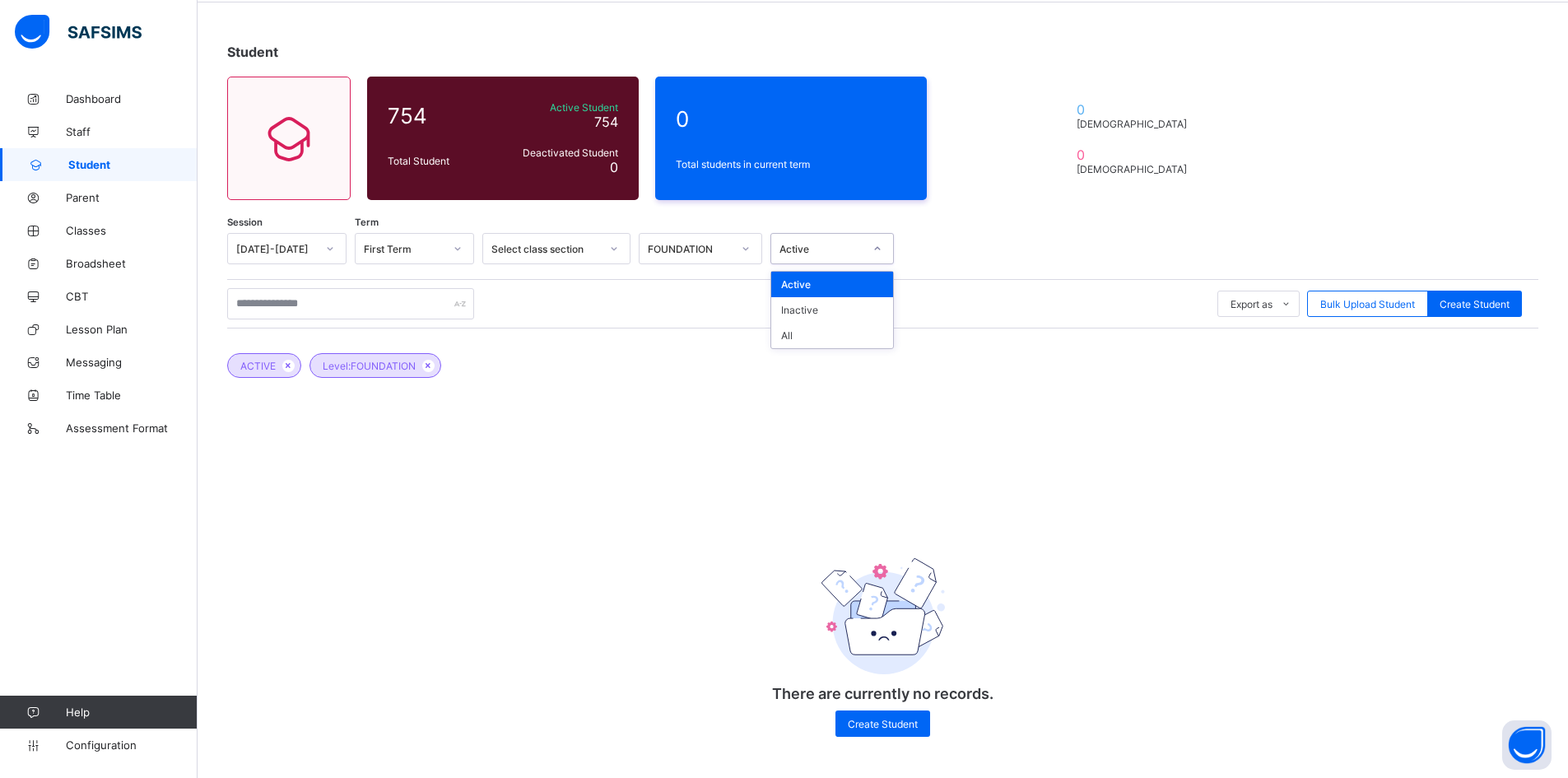
click at [847, 284] on div "Active" at bounding box center [832, 284] width 122 height 25
click at [1370, 306] on span "Bulk Upload Student" at bounding box center [1368, 304] width 95 height 13
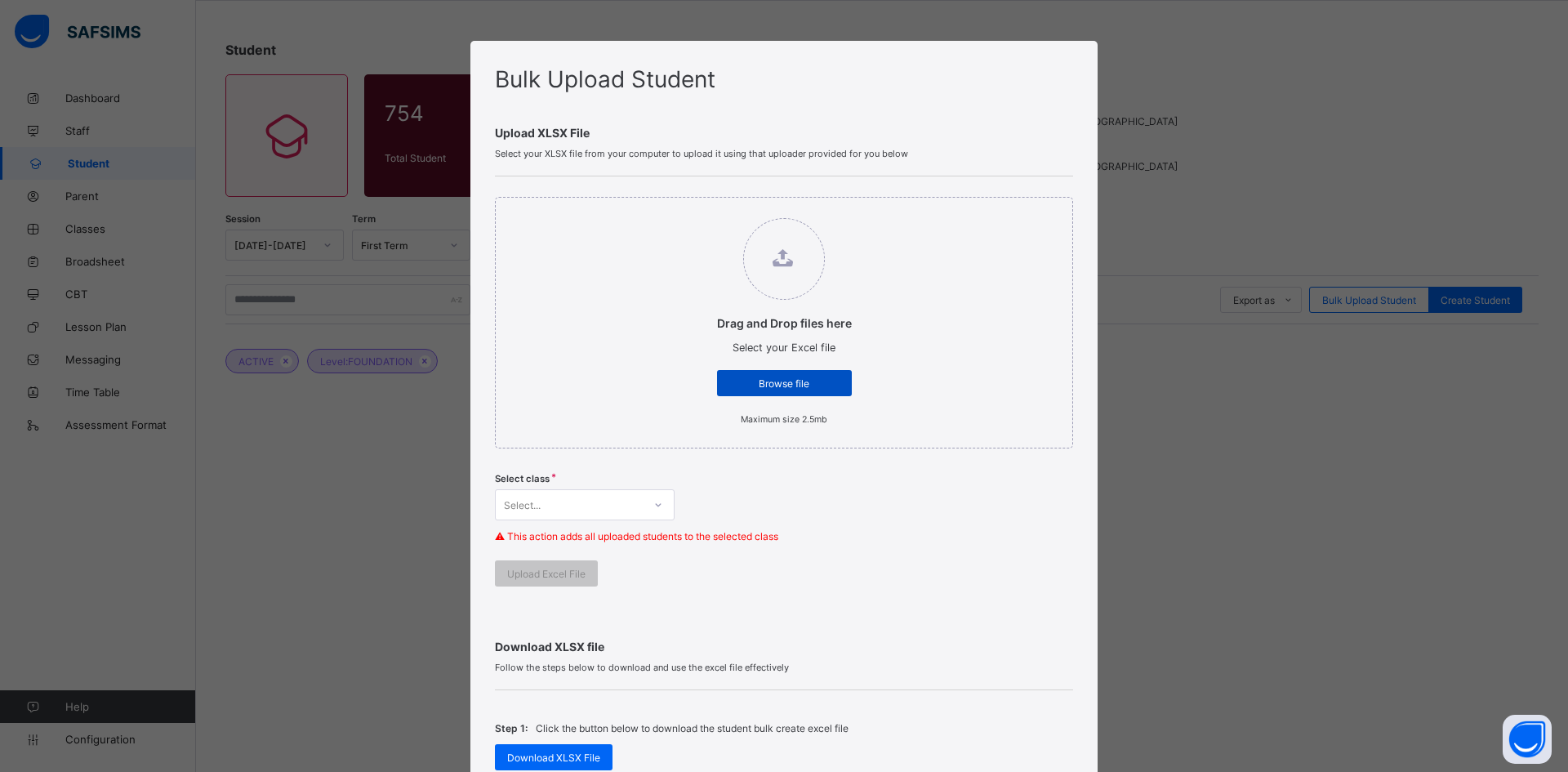
click at [806, 385] on span "Browse file" at bounding box center [784, 383] width 110 height 12
click at [701, 210] on input "Drag and Drop files here Select your Excel file Browse file Maximum size 2.5mb" at bounding box center [701, 210] width 0 height 0
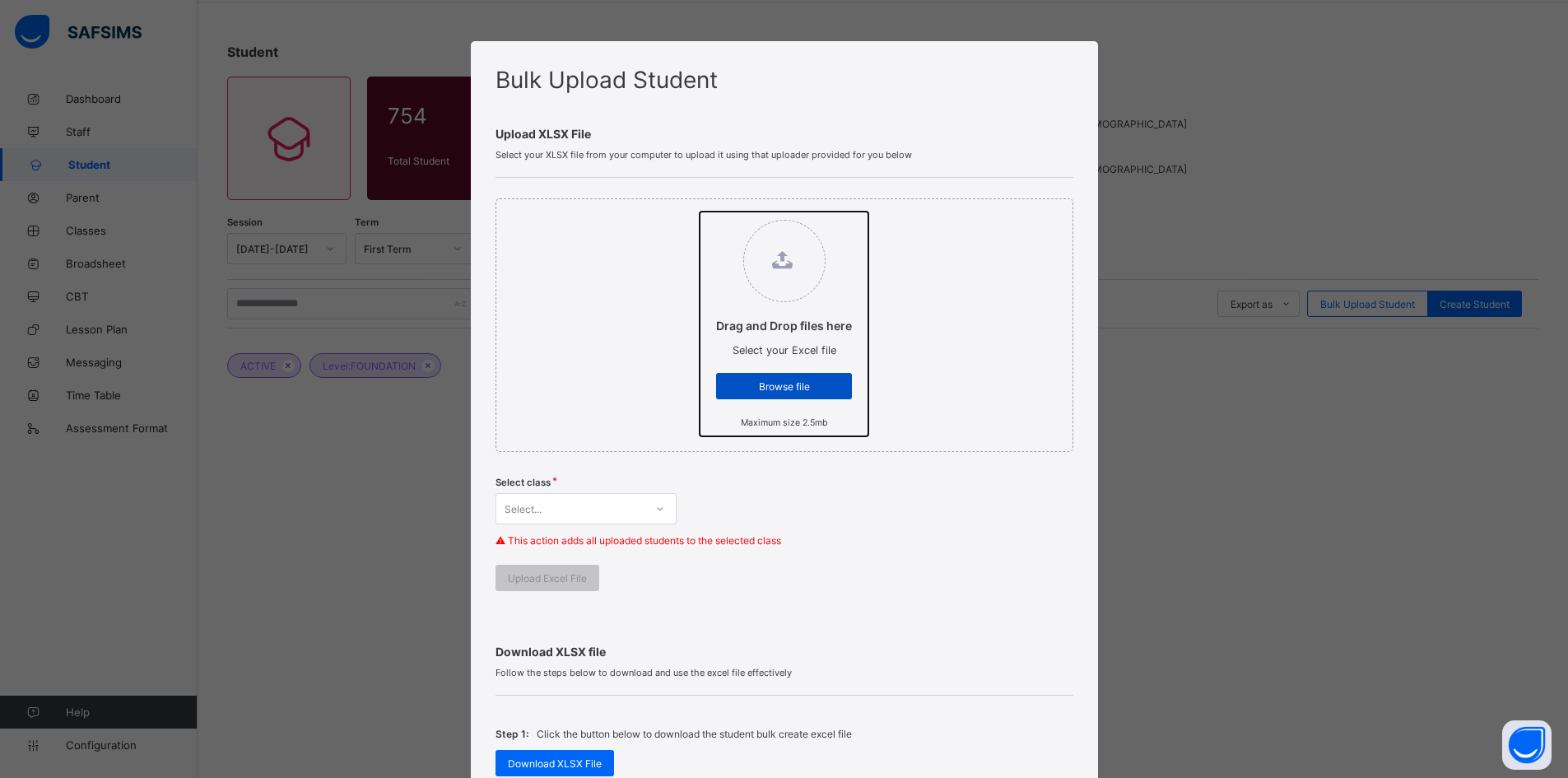
type input "**********"
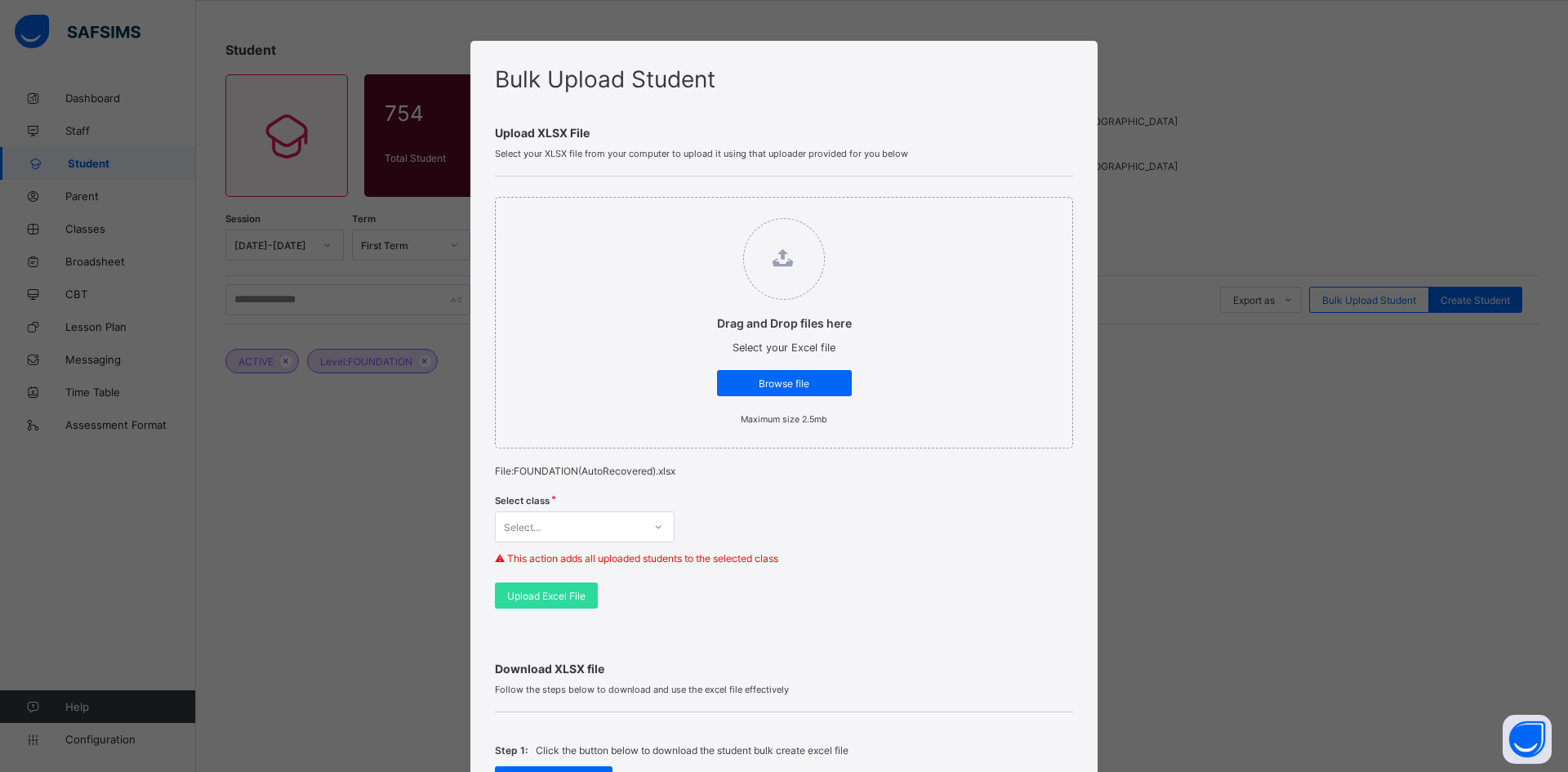
click at [653, 524] on icon at bounding box center [658, 526] width 10 height 16
click at [612, 588] on div "FOUNDATION" at bounding box center [584, 588] width 178 height 25
click at [575, 596] on span "Upload Excel File" at bounding box center [546, 595] width 79 height 12
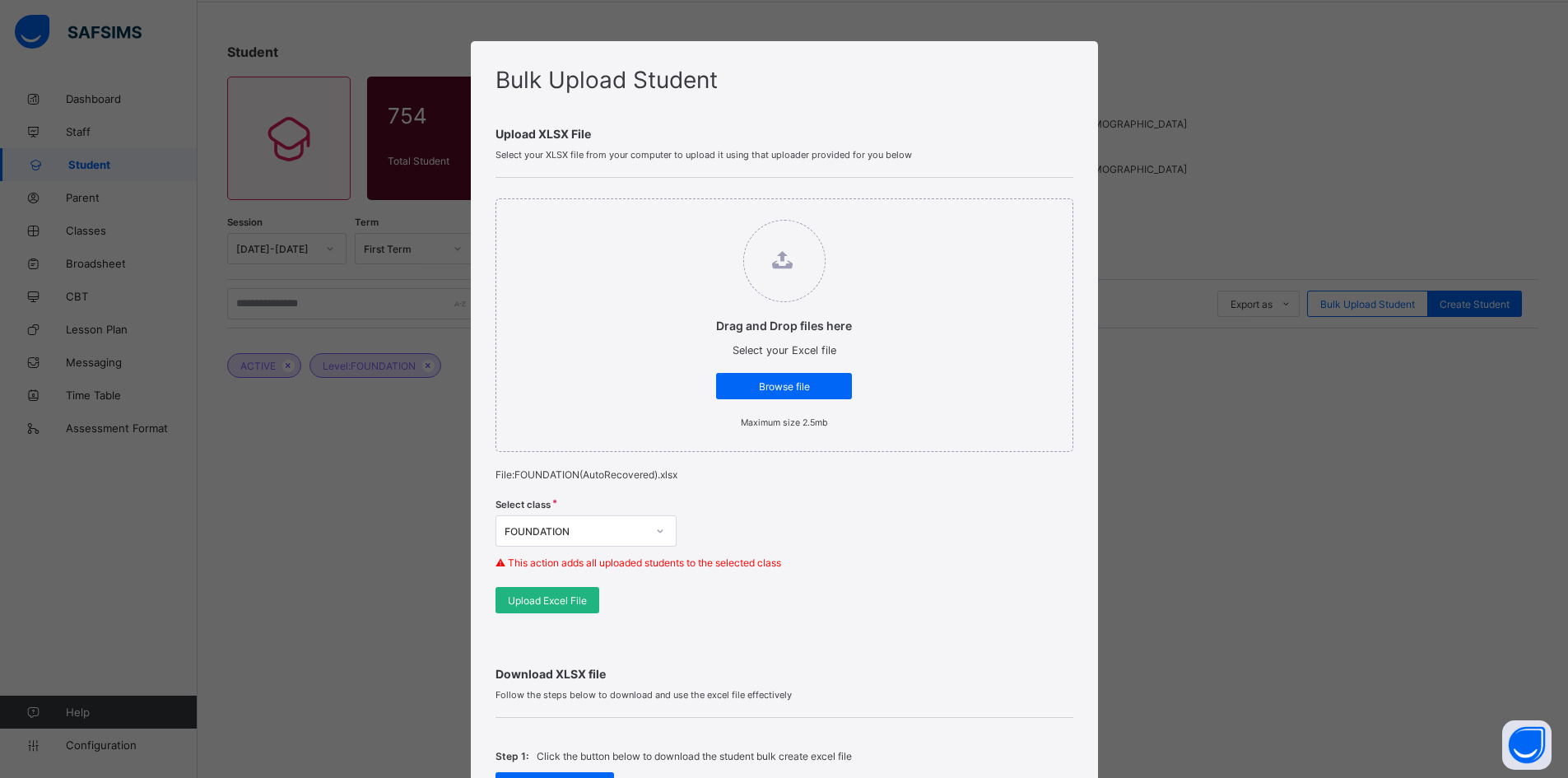
click at [542, 594] on span "Upload Excel File" at bounding box center [548, 600] width 79 height 13
click at [537, 602] on span "Upload Excel File" at bounding box center [548, 600] width 79 height 13
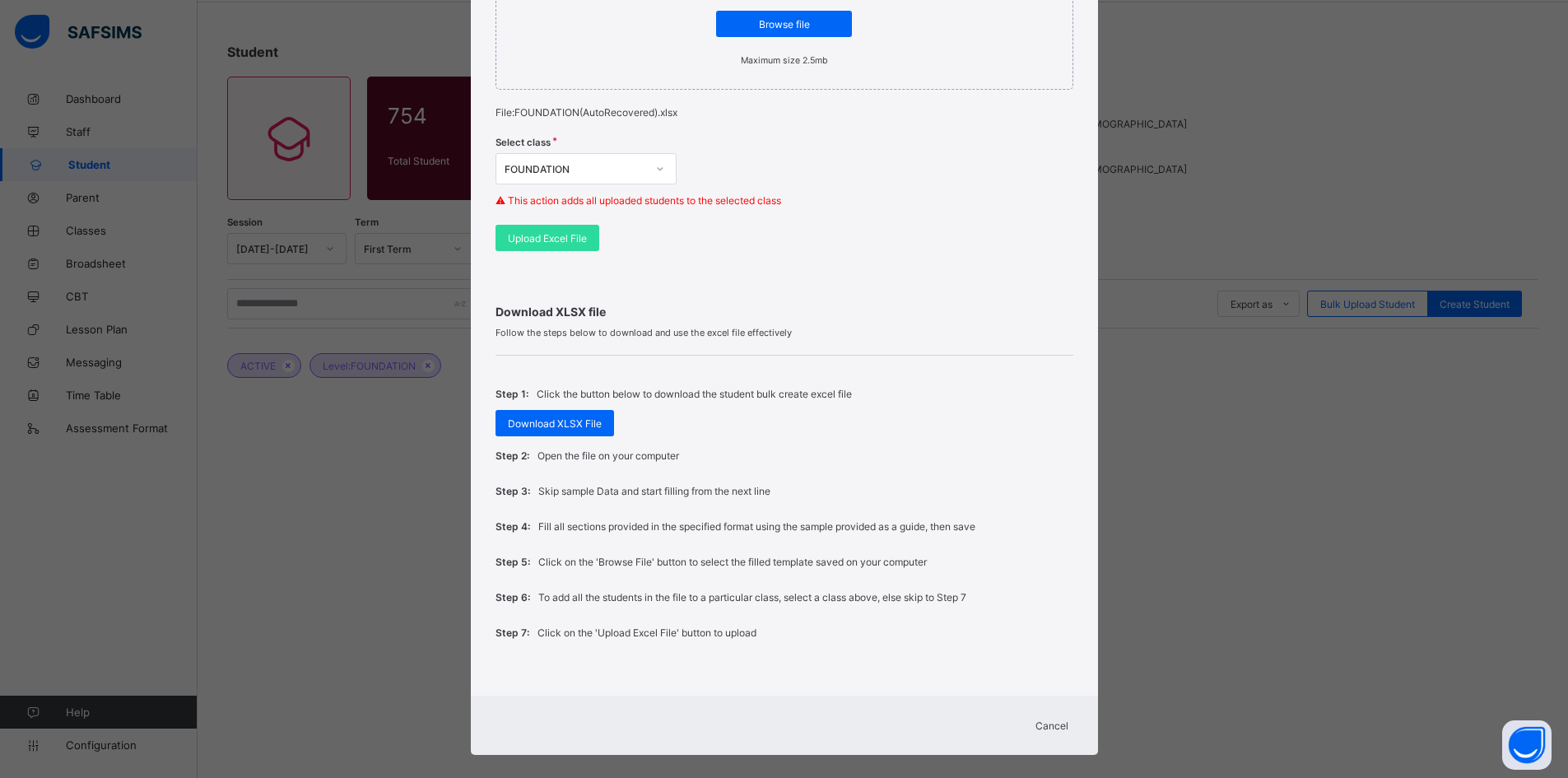
scroll to position [380, 0]
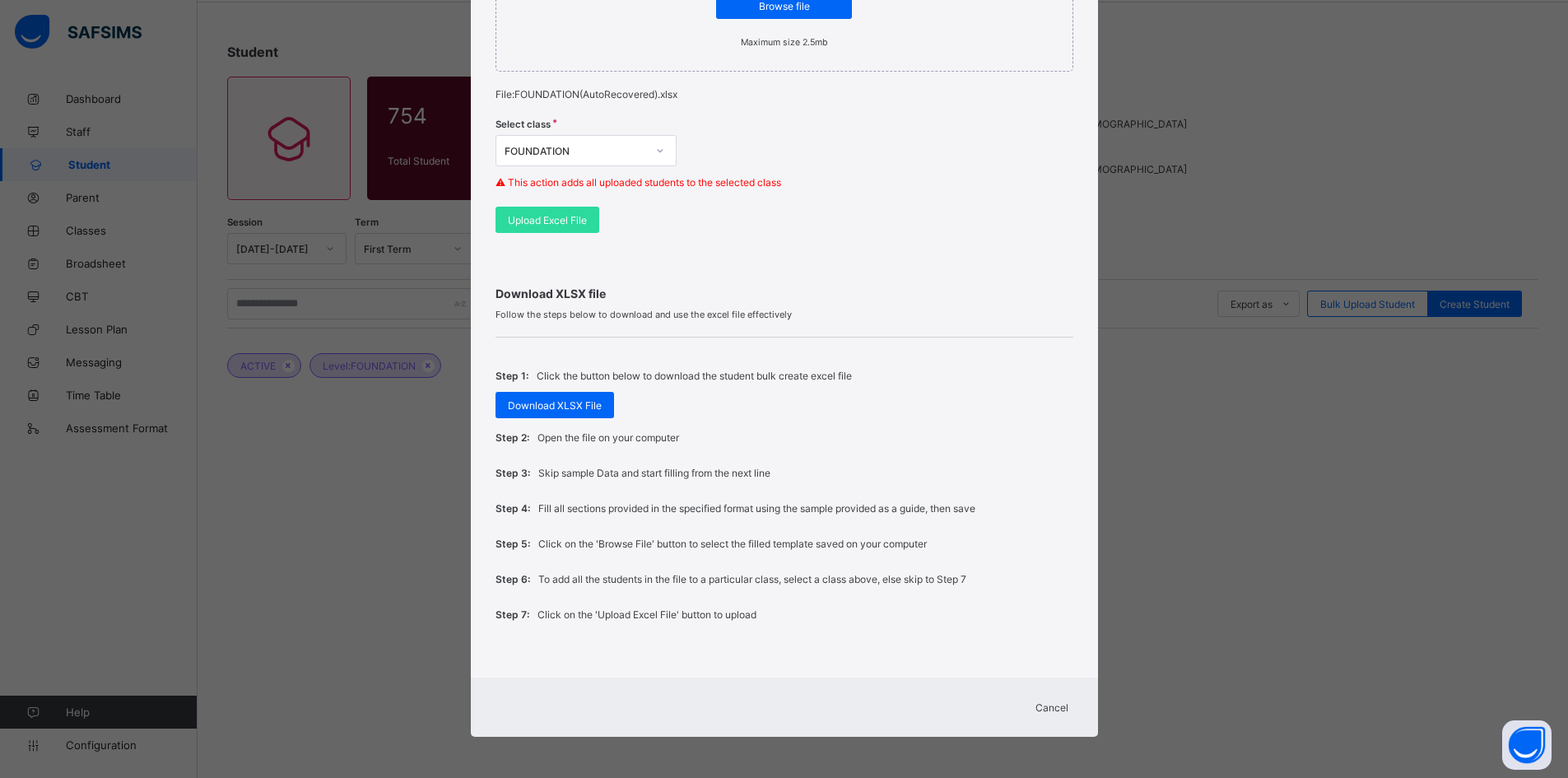
click at [1047, 707] on span "Cancel" at bounding box center [1052, 707] width 33 height 13
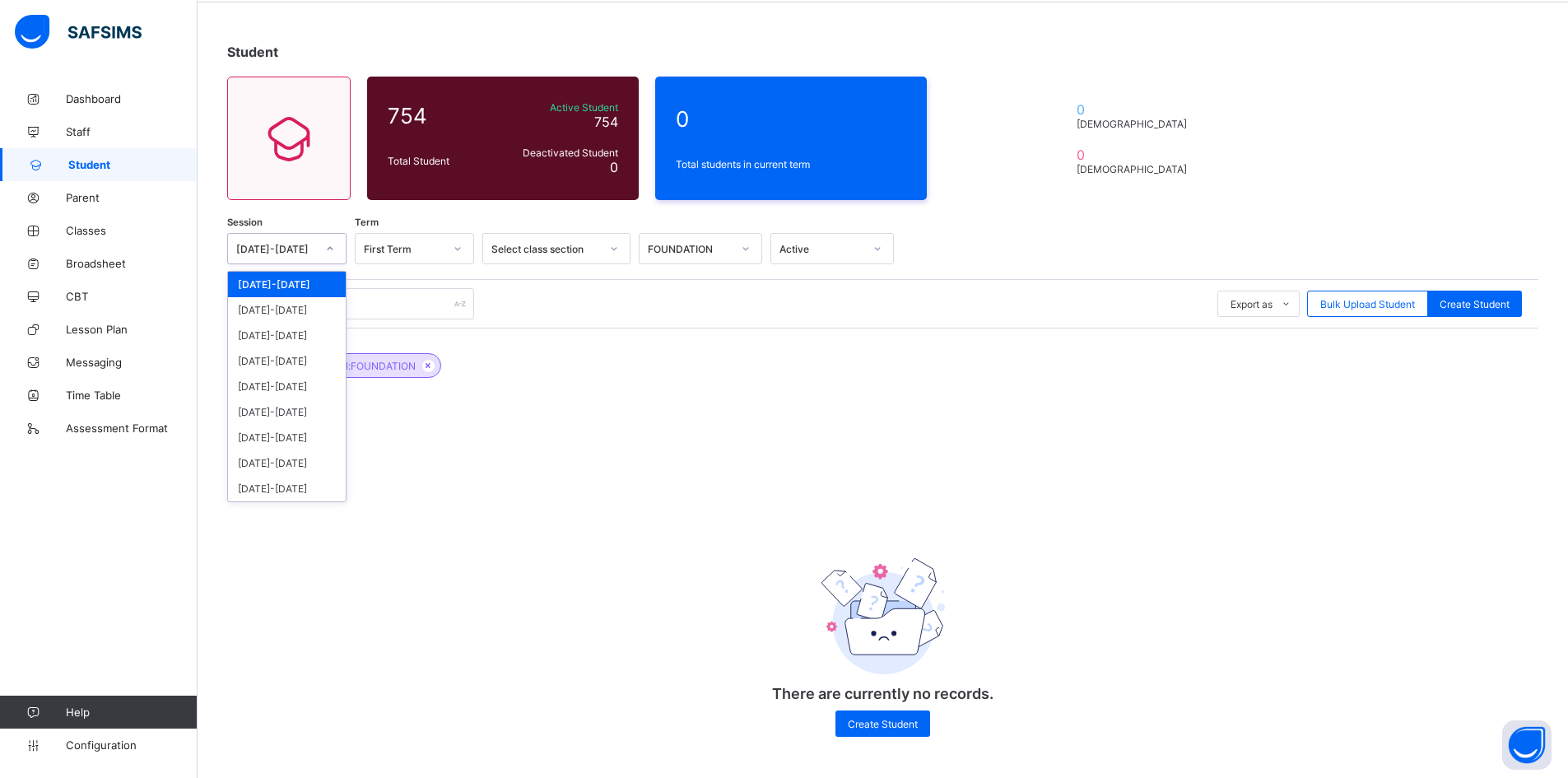
click at [330, 248] on icon at bounding box center [330, 248] width 10 height 16
click at [319, 283] on div "[DATE]-[DATE]" at bounding box center [287, 284] width 118 height 25
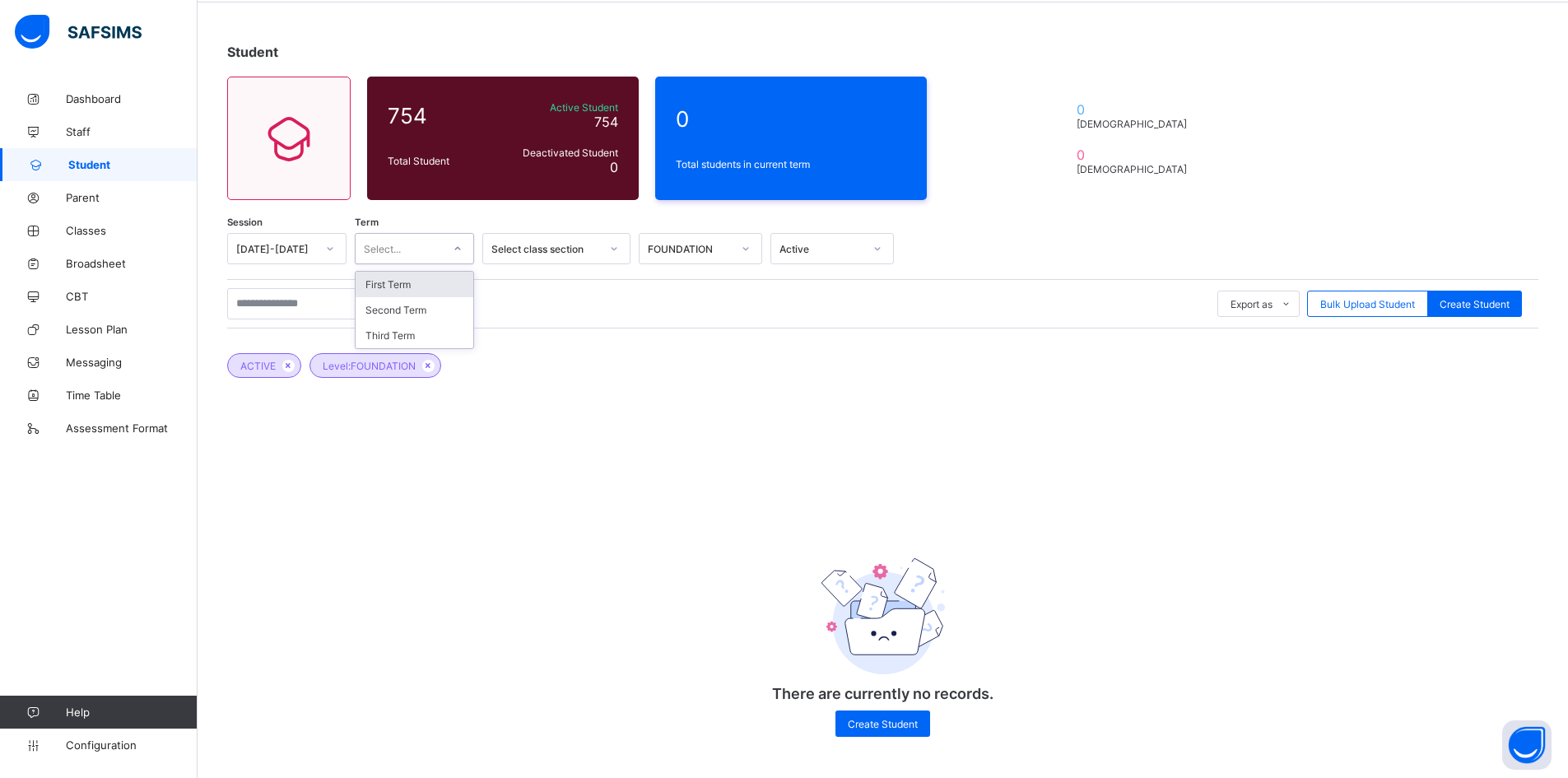
click at [454, 243] on icon at bounding box center [458, 248] width 10 height 16
click at [427, 284] on div "First Term" at bounding box center [414, 284] width 118 height 25
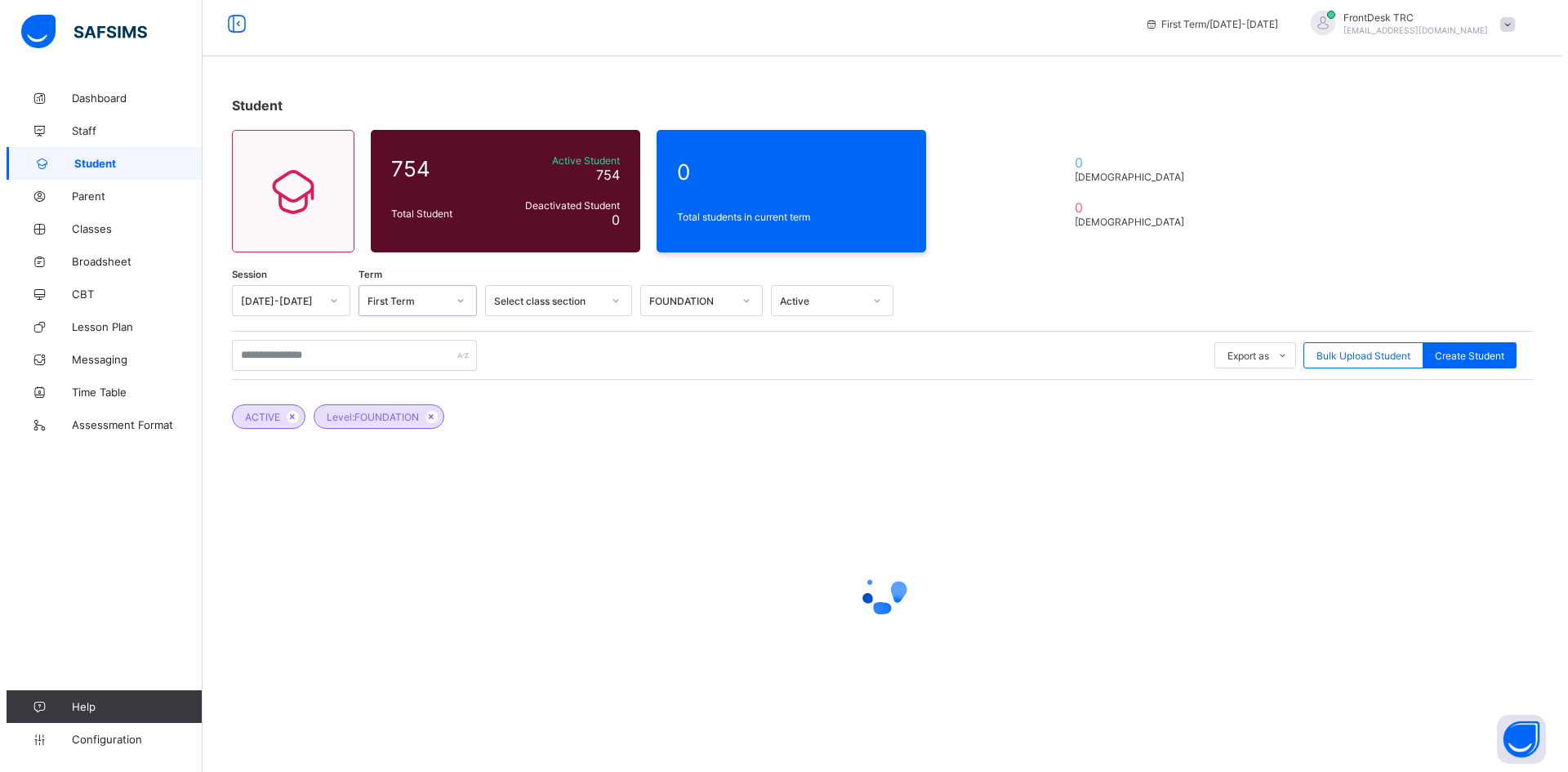
scroll to position [9, 0]
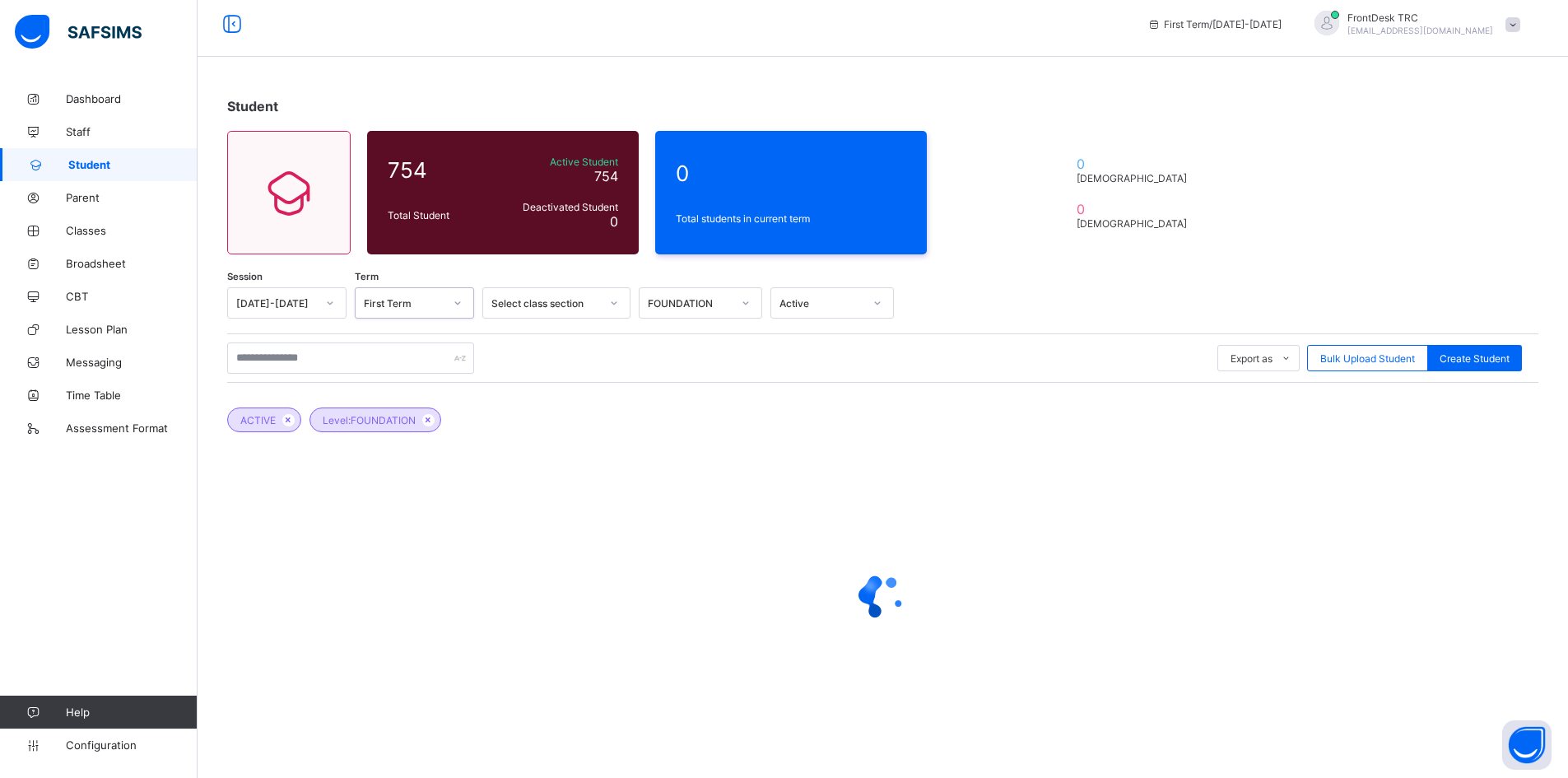
click at [617, 302] on icon at bounding box center [614, 302] width 10 height 16
click at [743, 300] on icon at bounding box center [745, 302] width 10 height 16
click at [726, 367] on div "AS/ A LEVEL" at bounding box center [701, 364] width 122 height 25
click at [878, 300] on icon at bounding box center [878, 302] width 10 height 16
click at [846, 338] on div "Active" at bounding box center [832, 339] width 122 height 25
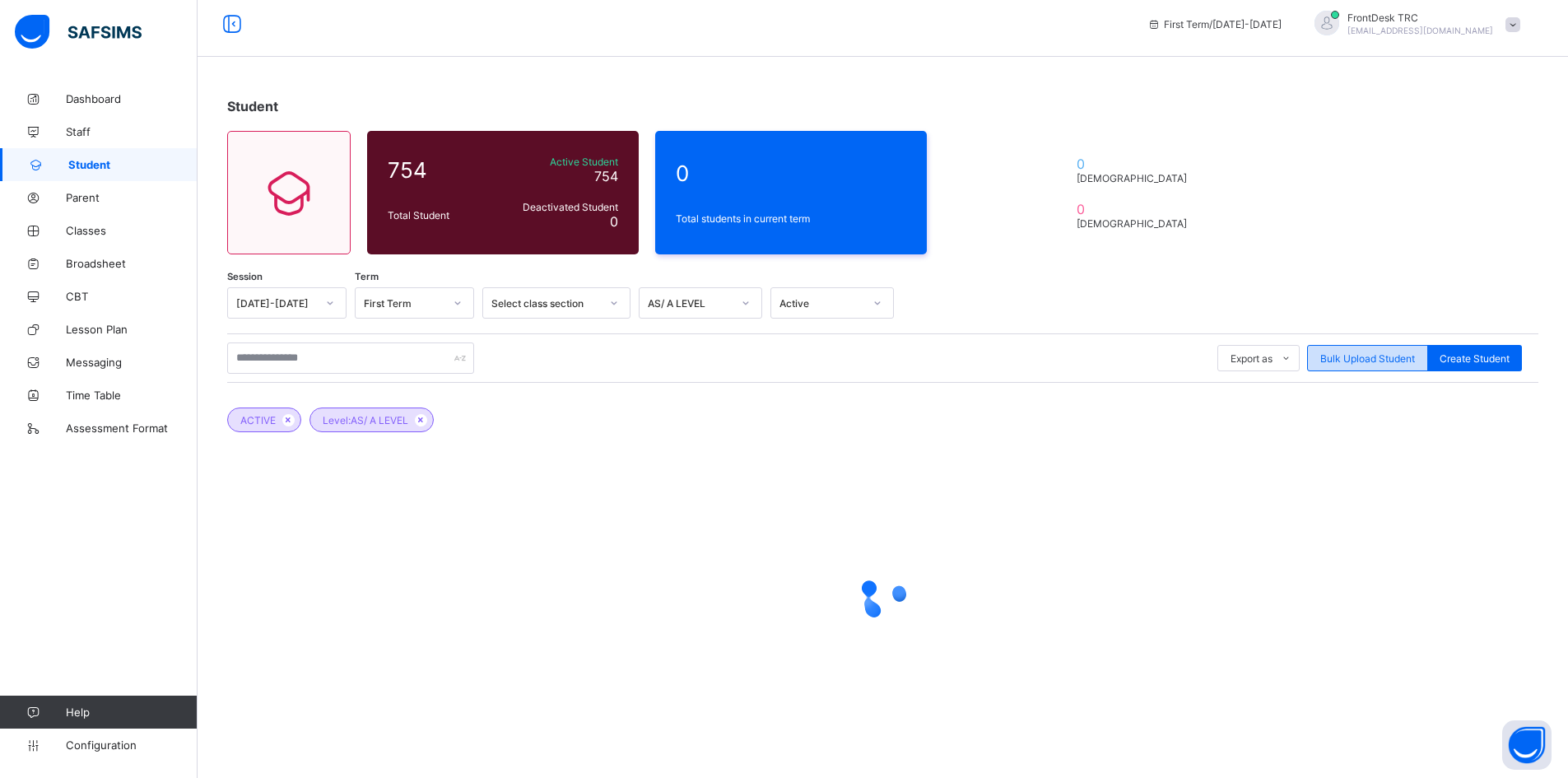
click at [1349, 358] on span "Bulk Upload Student" at bounding box center [1368, 358] width 95 height 13
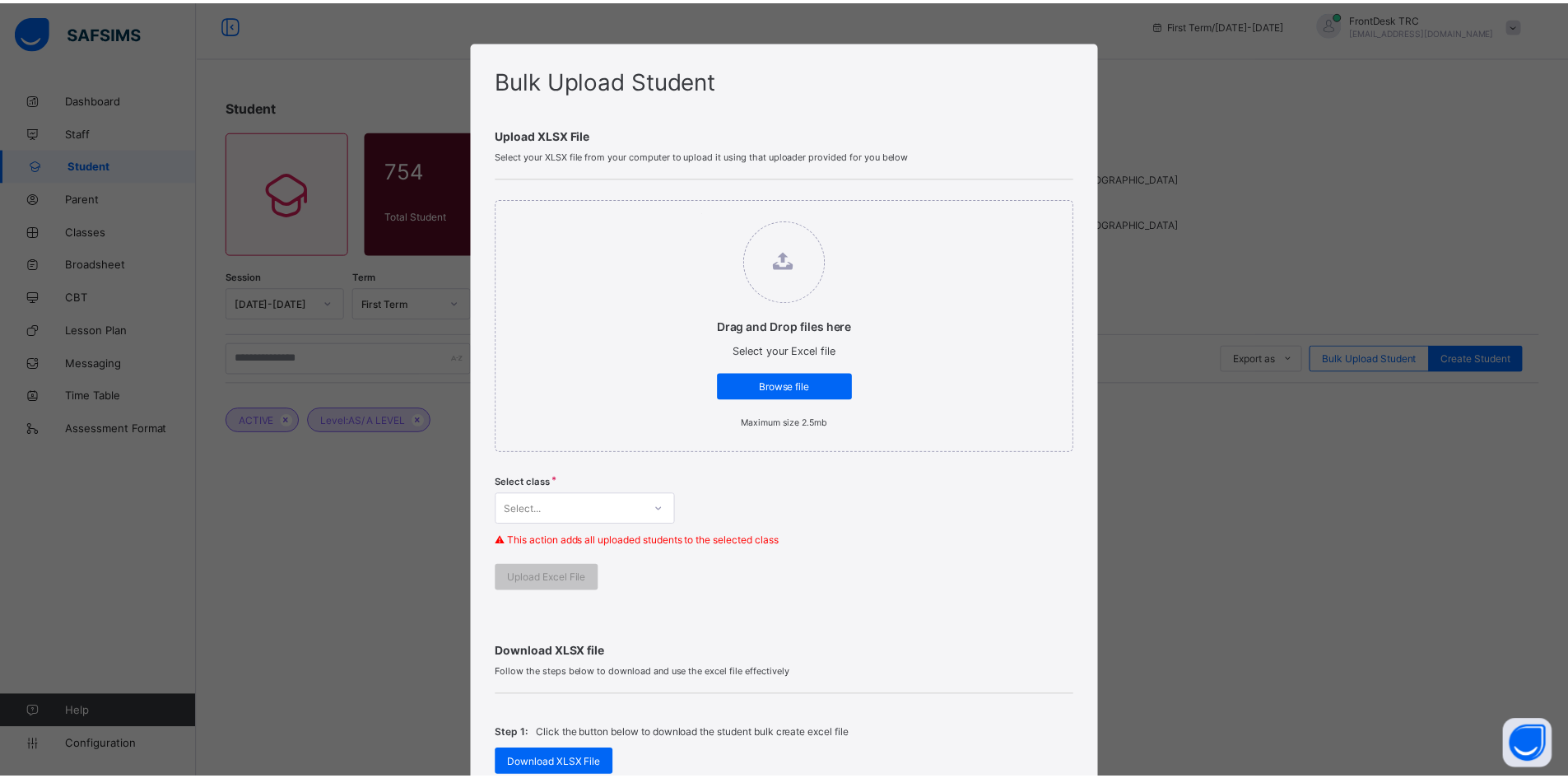
scroll to position [0, 0]
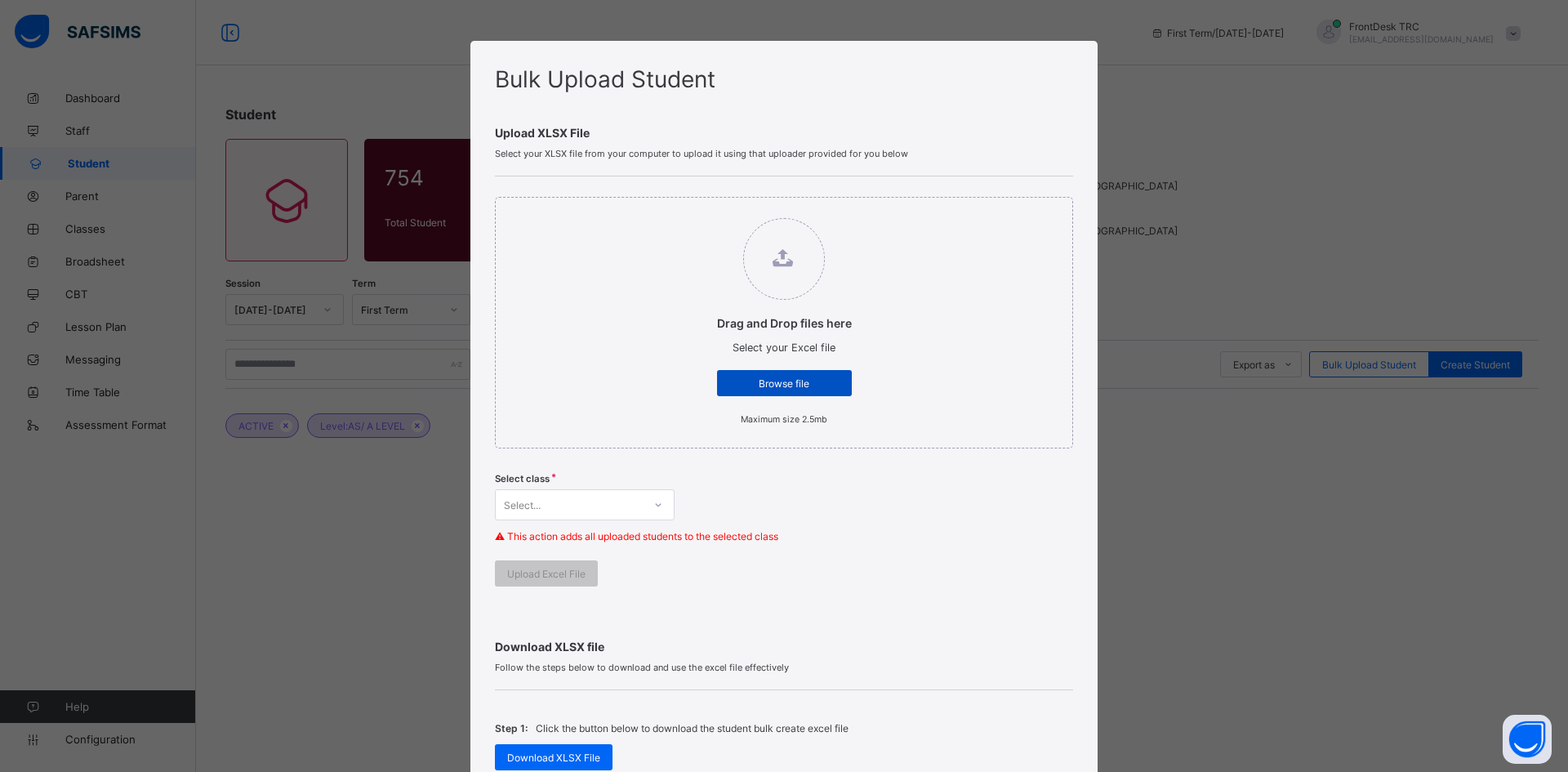
click at [795, 383] on span "Browse file" at bounding box center [784, 383] width 110 height 12
click at [701, 210] on input "Drag and Drop files here Select your Excel file Browse file Maximum size 2.5mb" at bounding box center [701, 210] width 0 height 0
type input "**********"
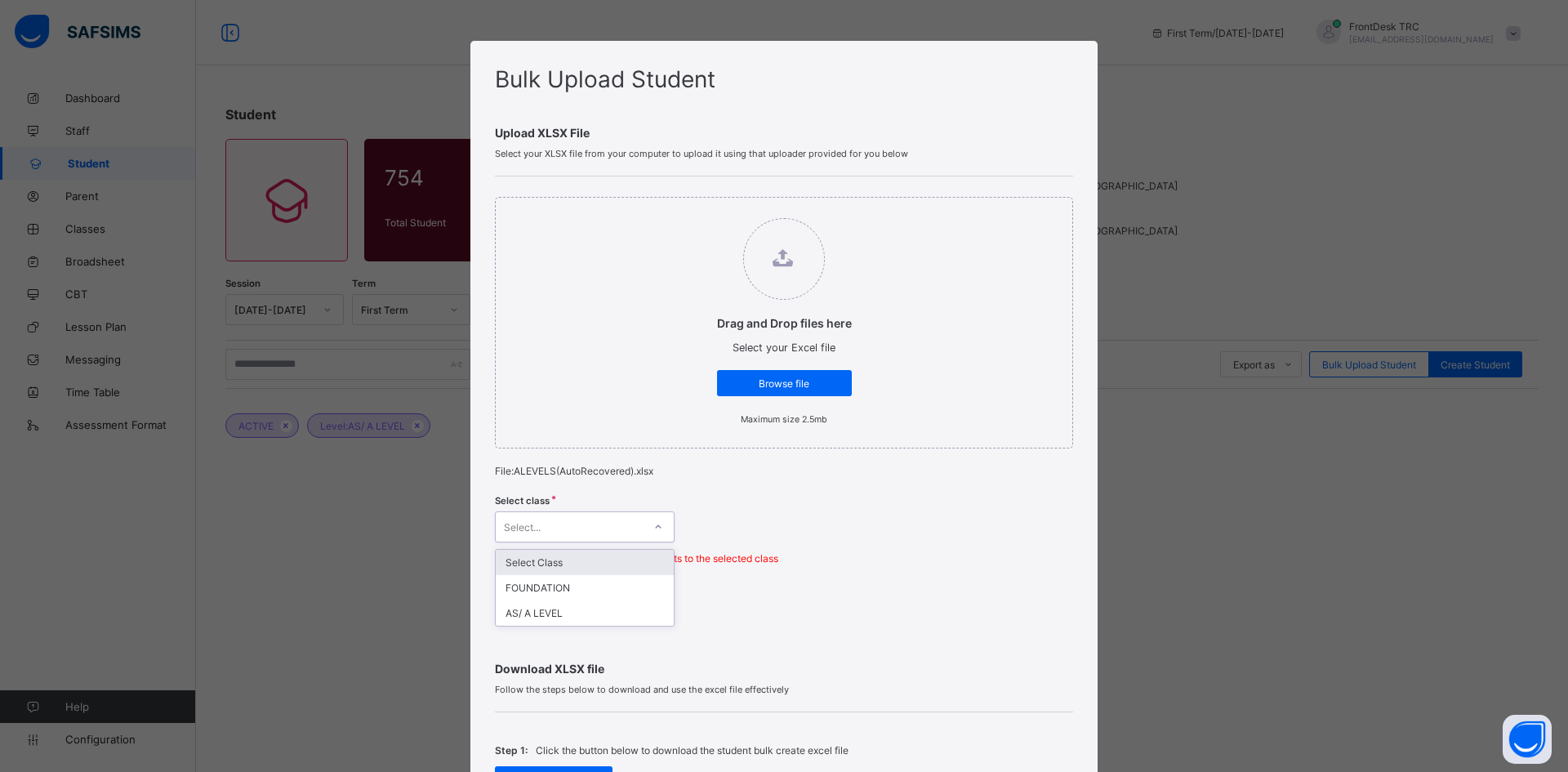
click at [654, 526] on icon at bounding box center [658, 526] width 10 height 16
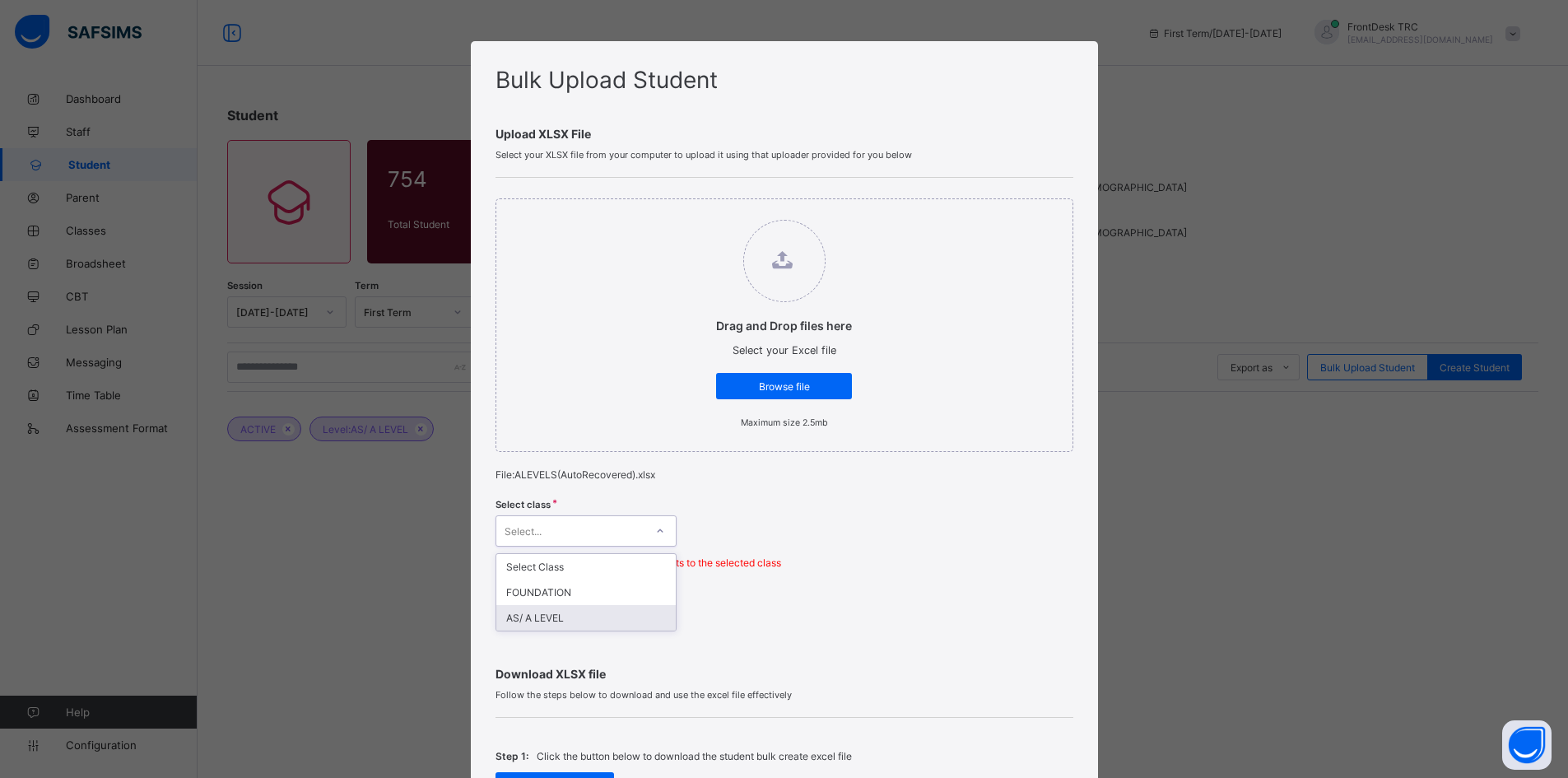
click at [592, 619] on div "AS/ A LEVEL" at bounding box center [586, 617] width 179 height 25
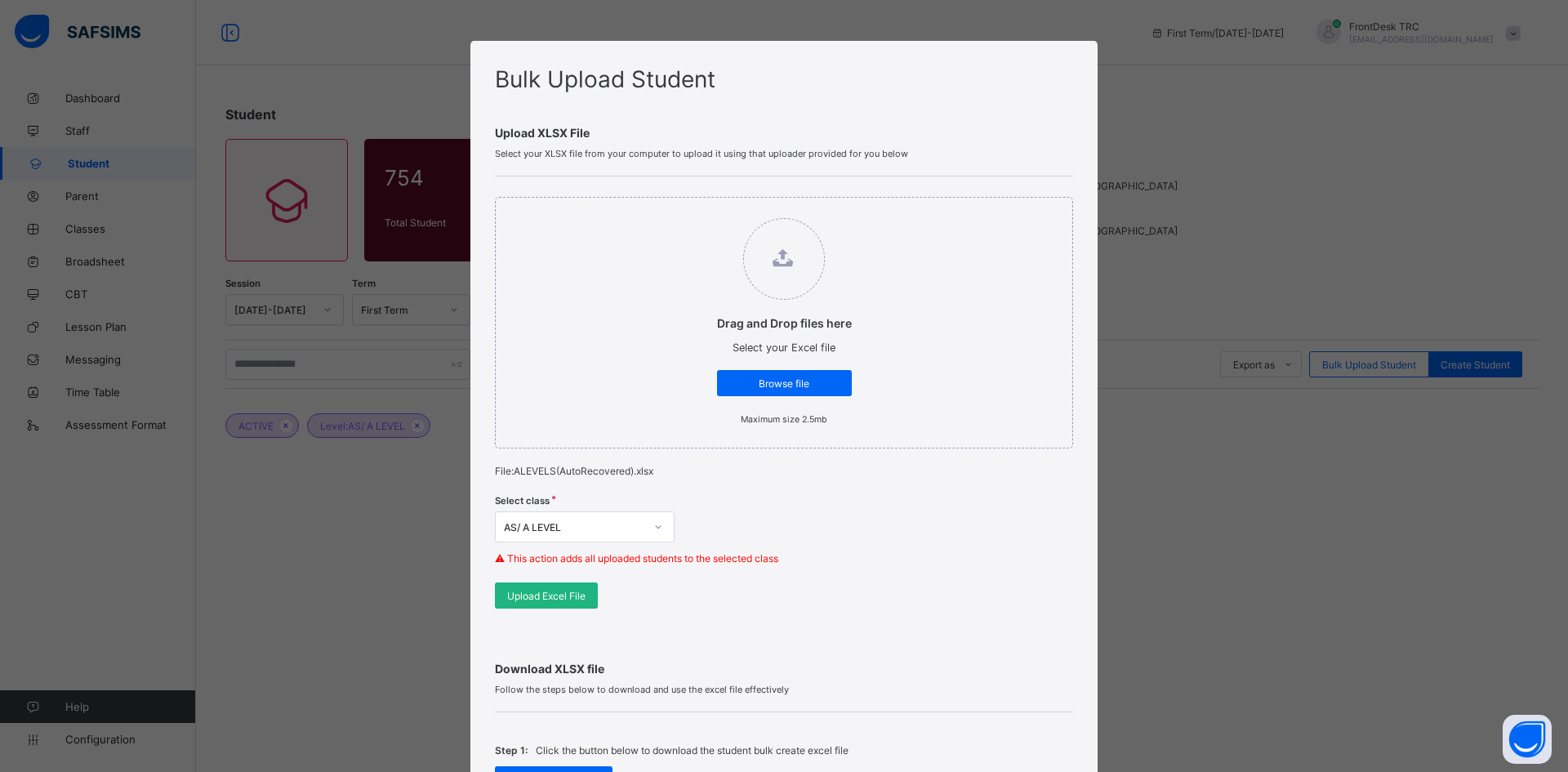
click at [572, 591] on span "Upload Excel File" at bounding box center [546, 595] width 79 height 12
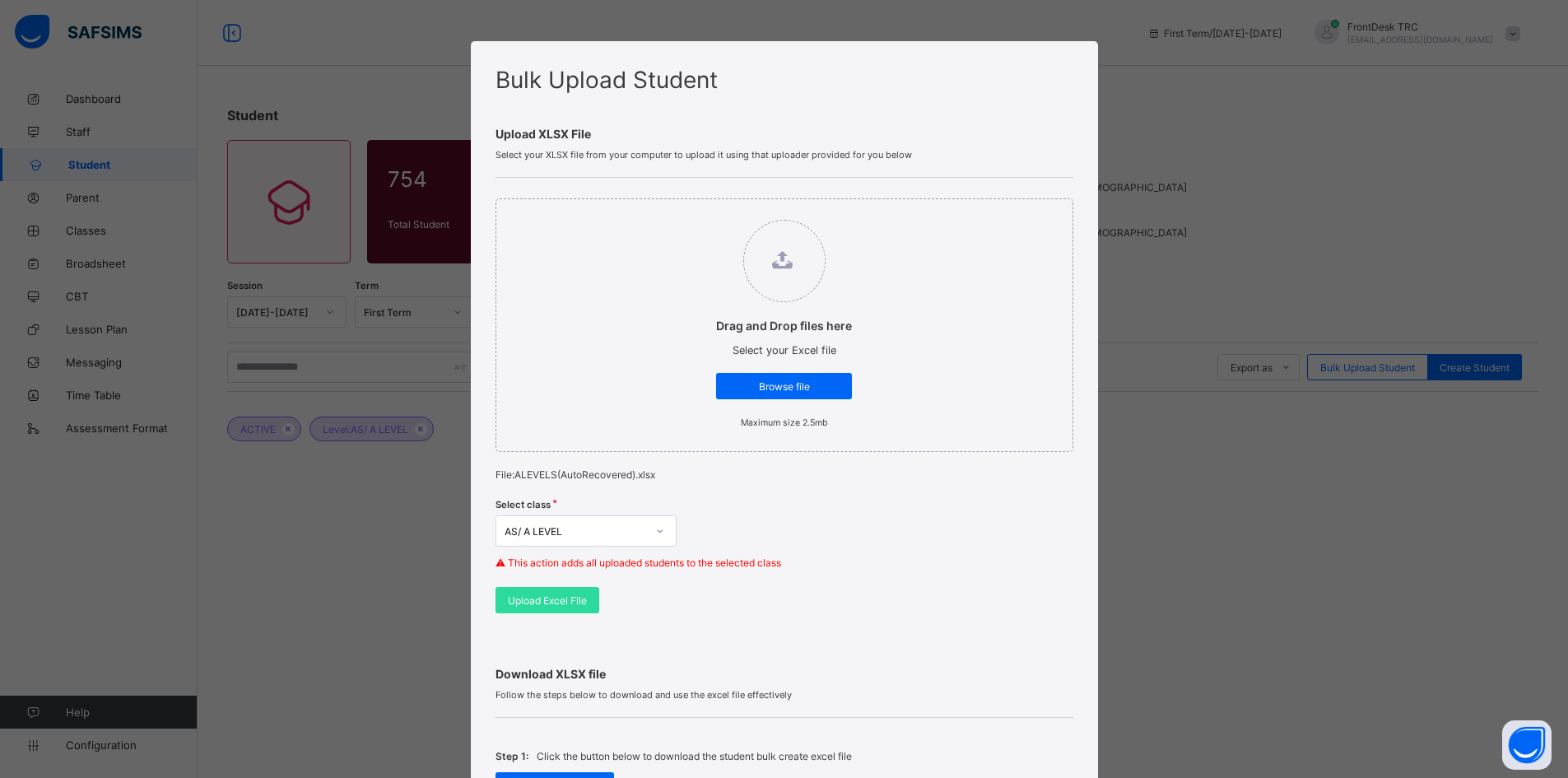
click at [1265, 144] on div "Bulk Upload Student Upload XLSX File Select your XLSX file from your computer t…" at bounding box center [784, 389] width 1568 height 778
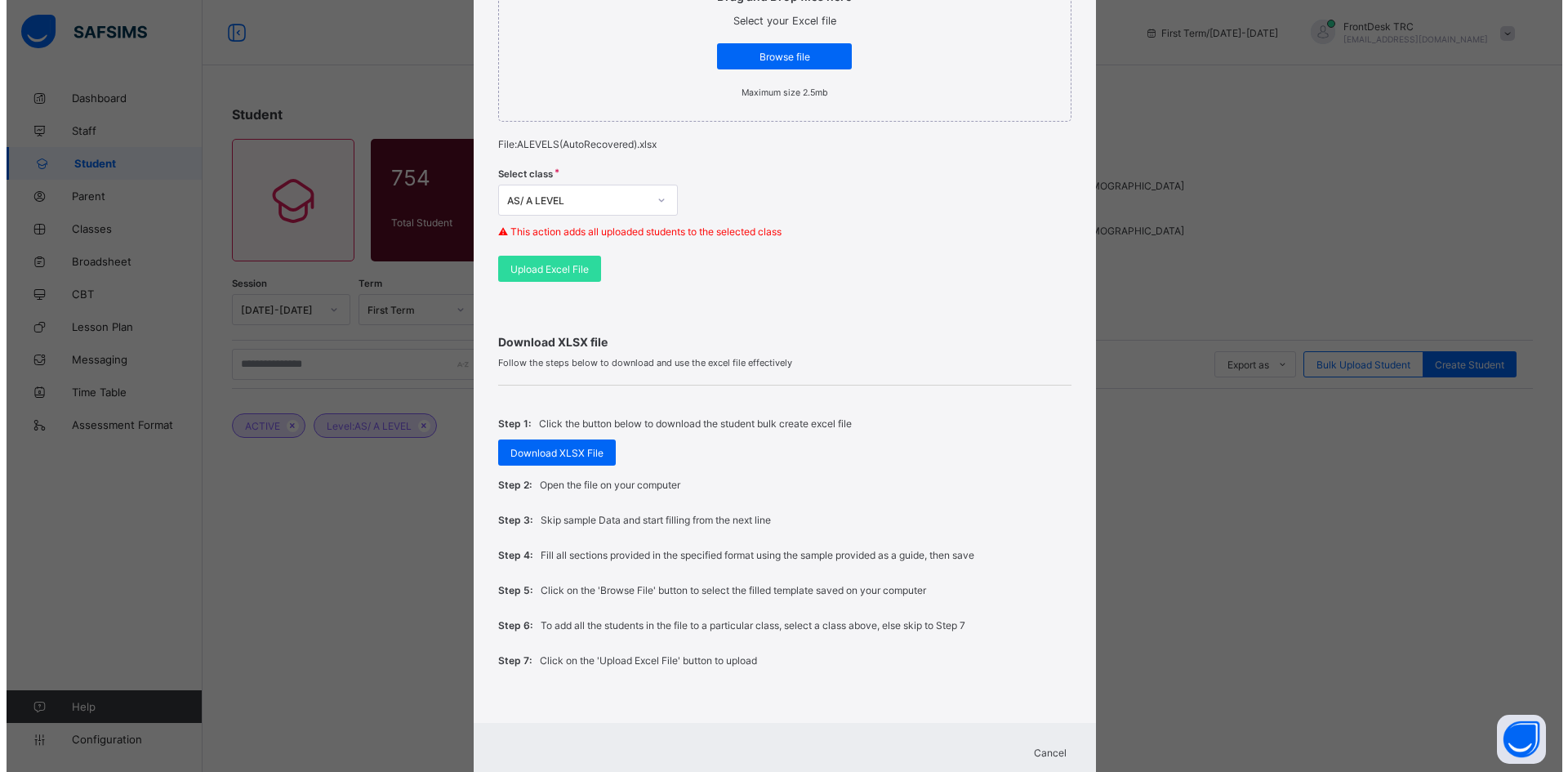
scroll to position [377, 0]
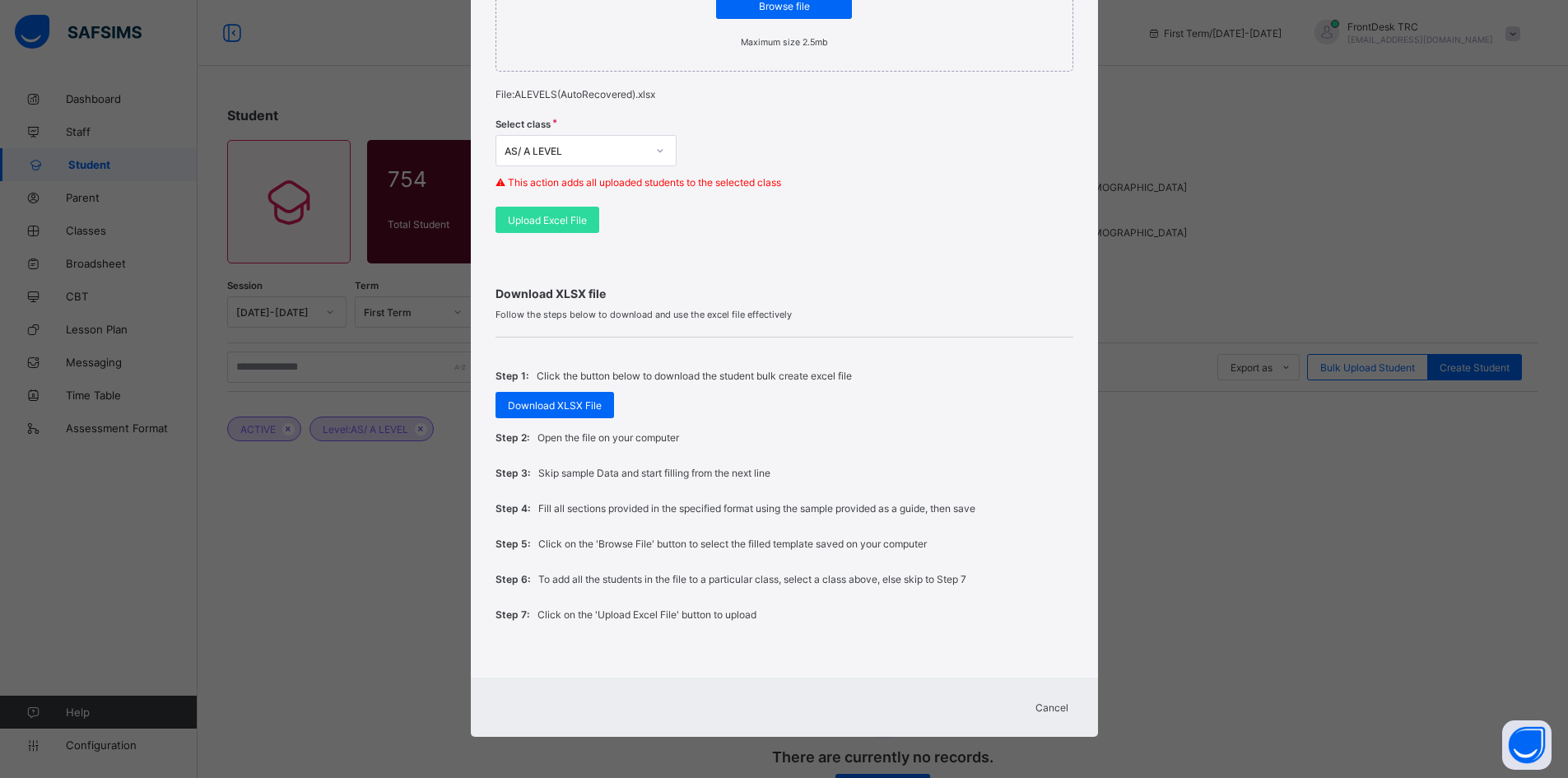
click at [1050, 708] on span "Cancel" at bounding box center [1052, 707] width 33 height 13
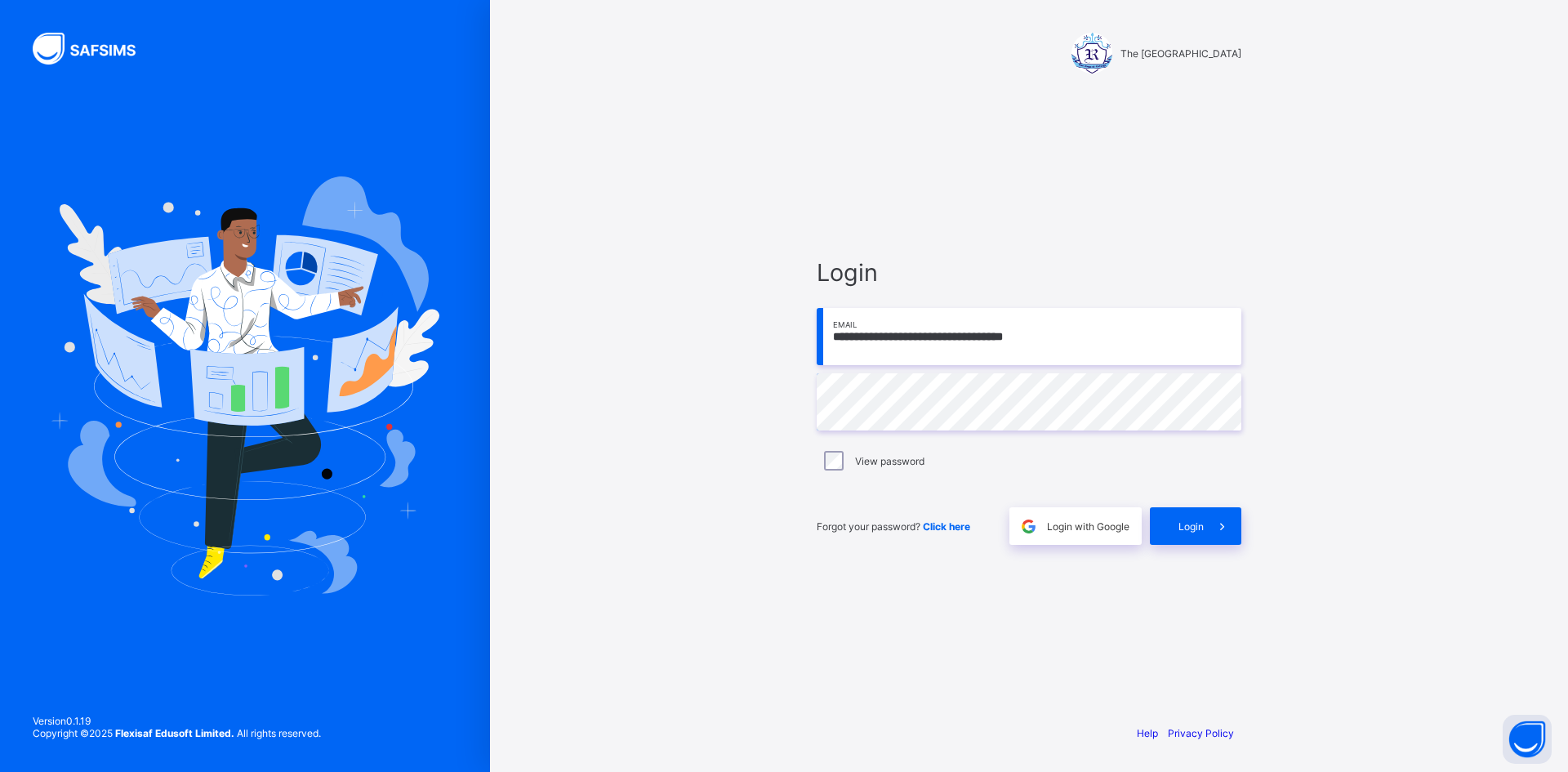
click at [802, 398] on div "**********" at bounding box center [1029, 401] width 457 height 618
